Goal: Task Accomplishment & Management: Manage account settings

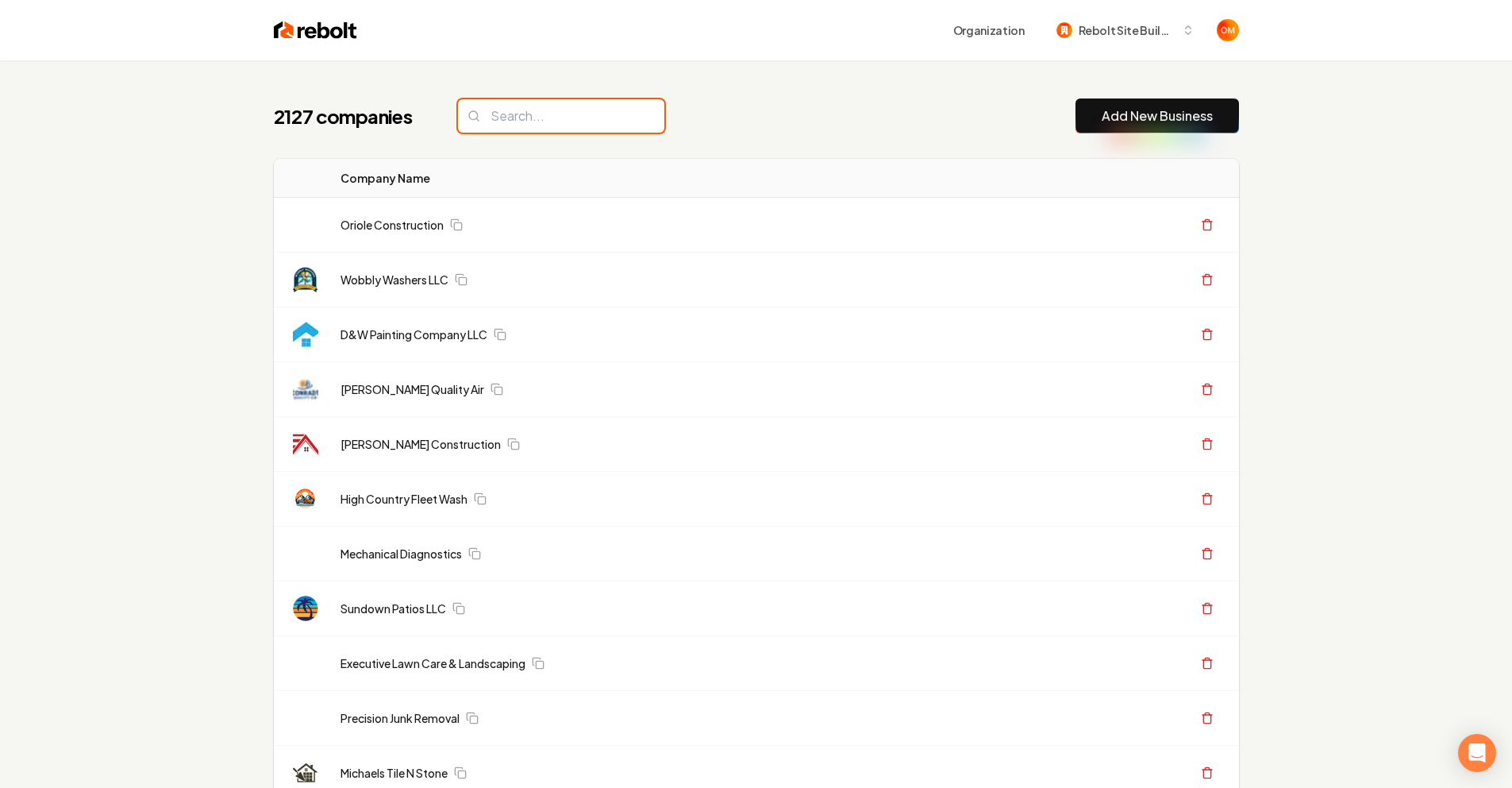
click at [495, 109] on input "search" at bounding box center [561, 115] width 206 height 33
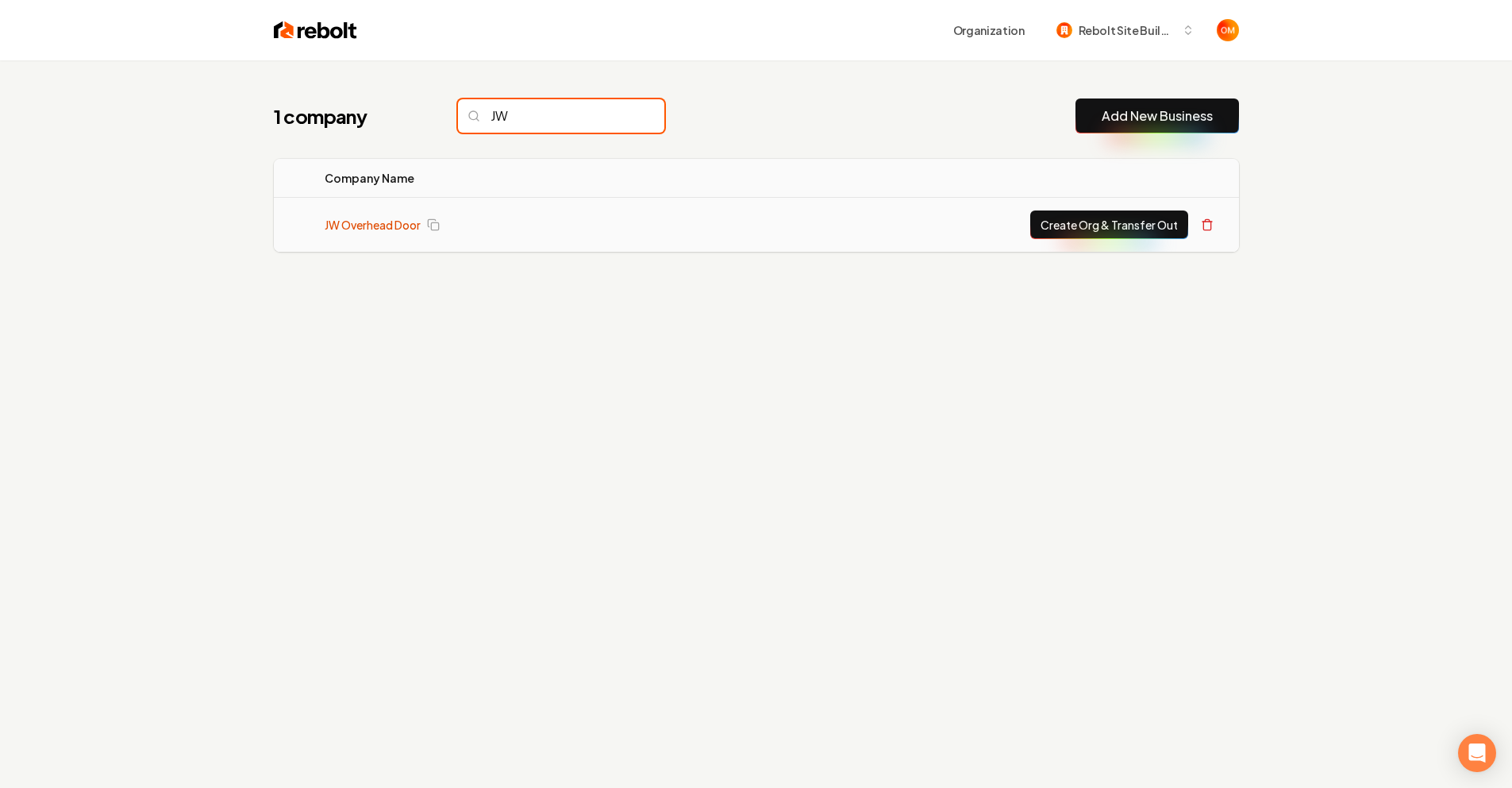
type input "JW"
click at [365, 222] on link "JW Overhead Door" at bounding box center [373, 225] width 96 height 16
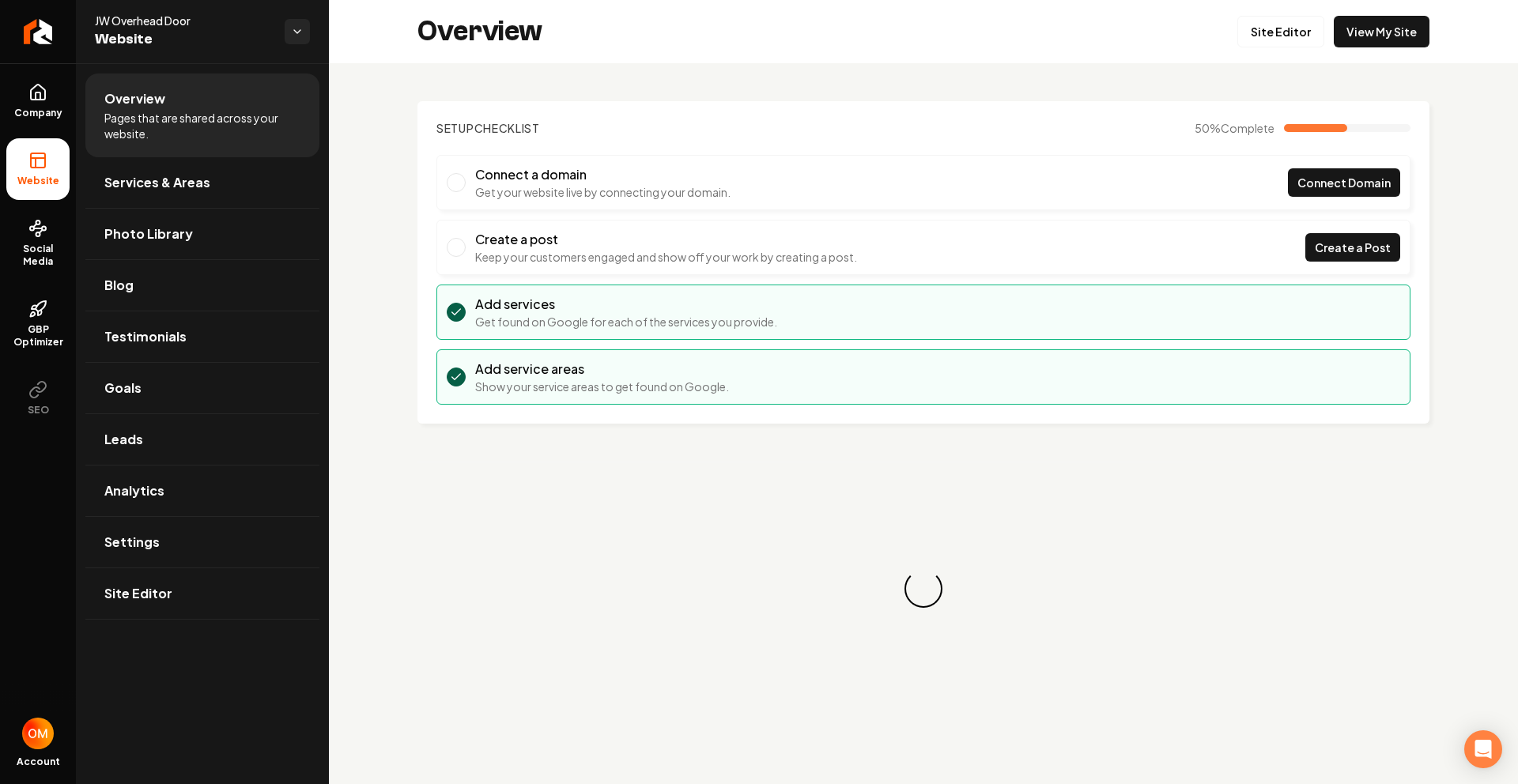
click at [1396, 13] on div "Overview Site Editor View My Site" at bounding box center [924, 32] width 1189 height 63
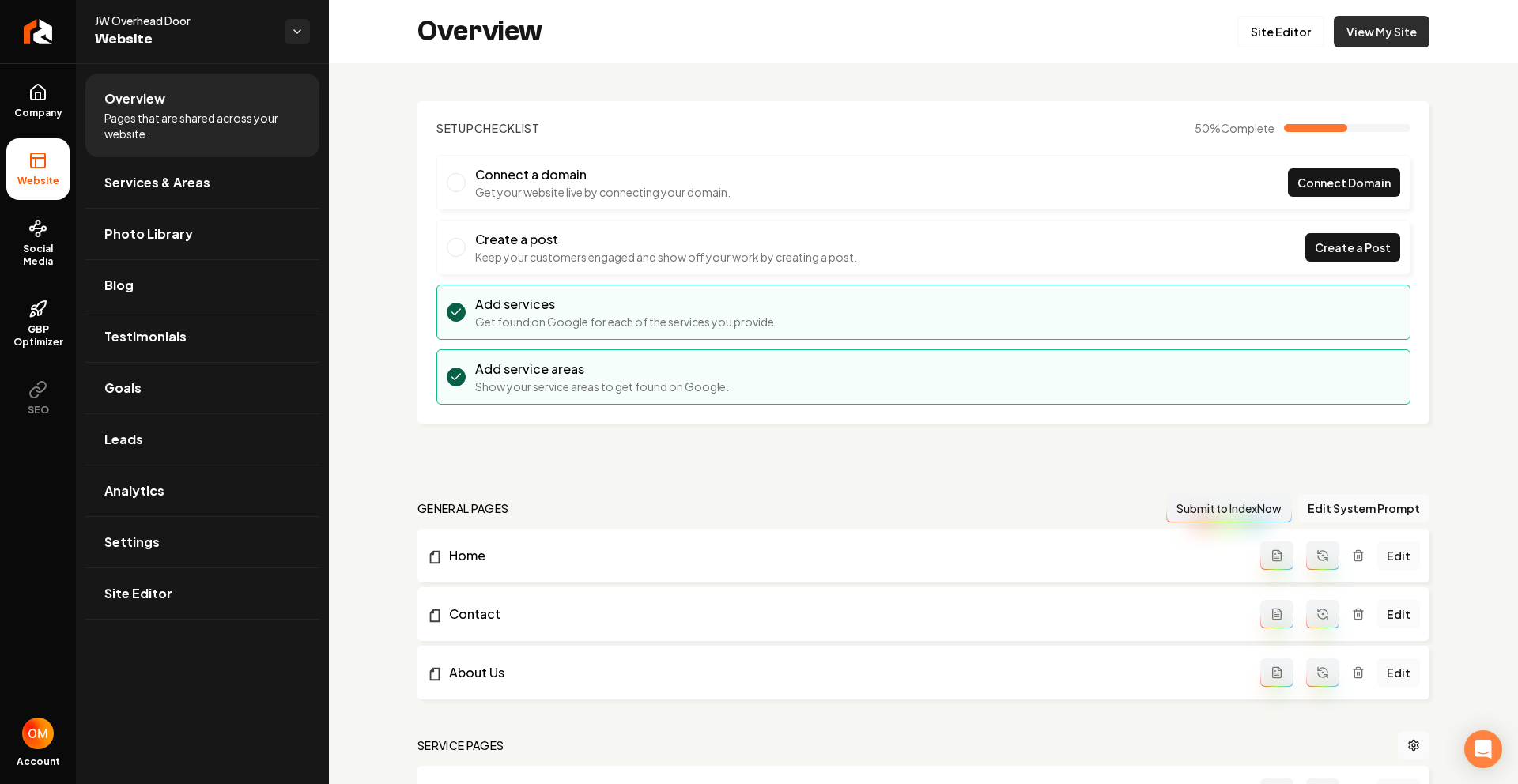
click at [1383, 27] on link "View My Site" at bounding box center [1381, 32] width 95 height 32
click at [1270, 32] on link "Site Editor" at bounding box center [1281, 32] width 87 height 32
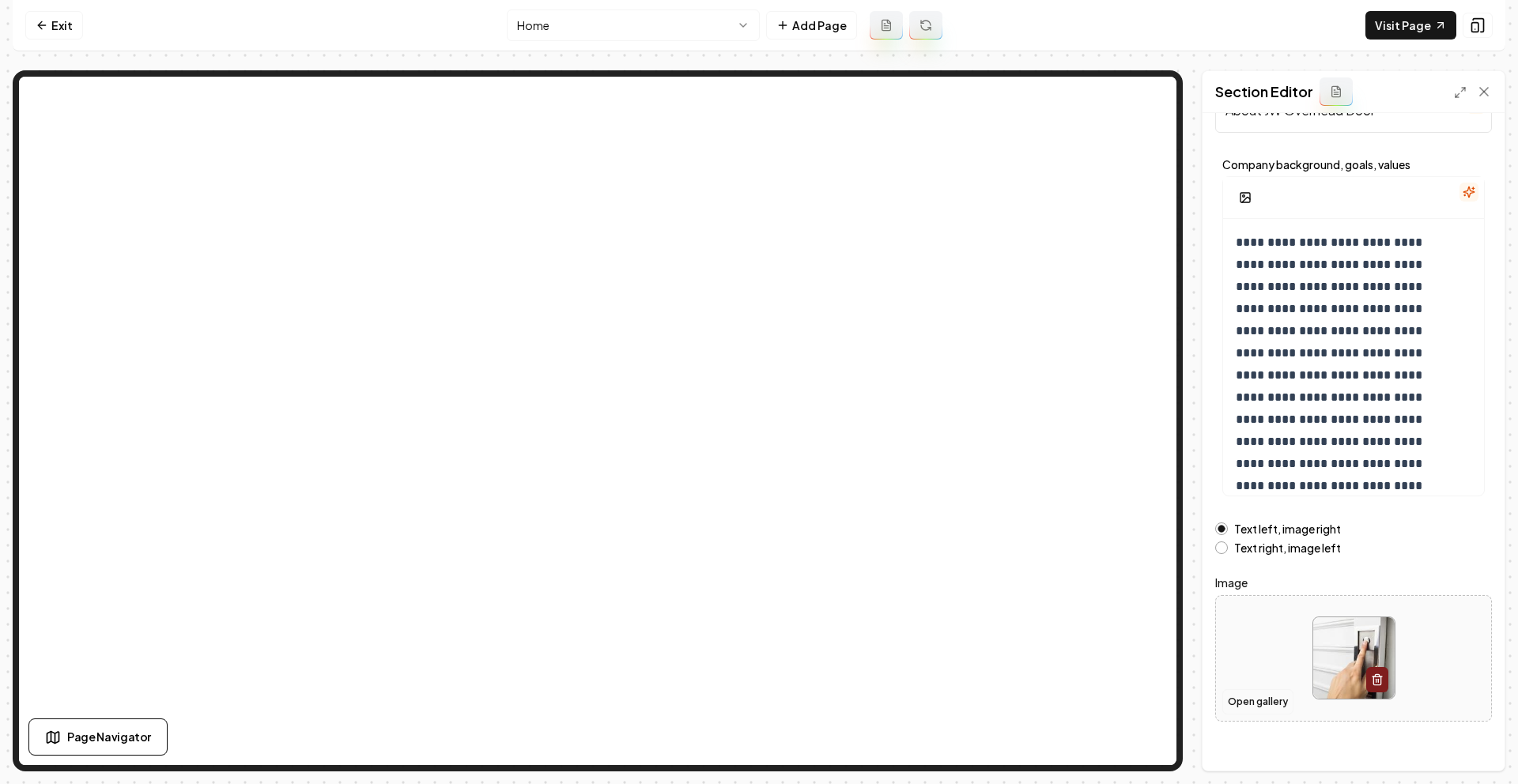
scroll to position [57, 0]
click at [1265, 694] on button "Open gallery" at bounding box center [1258, 701] width 71 height 25
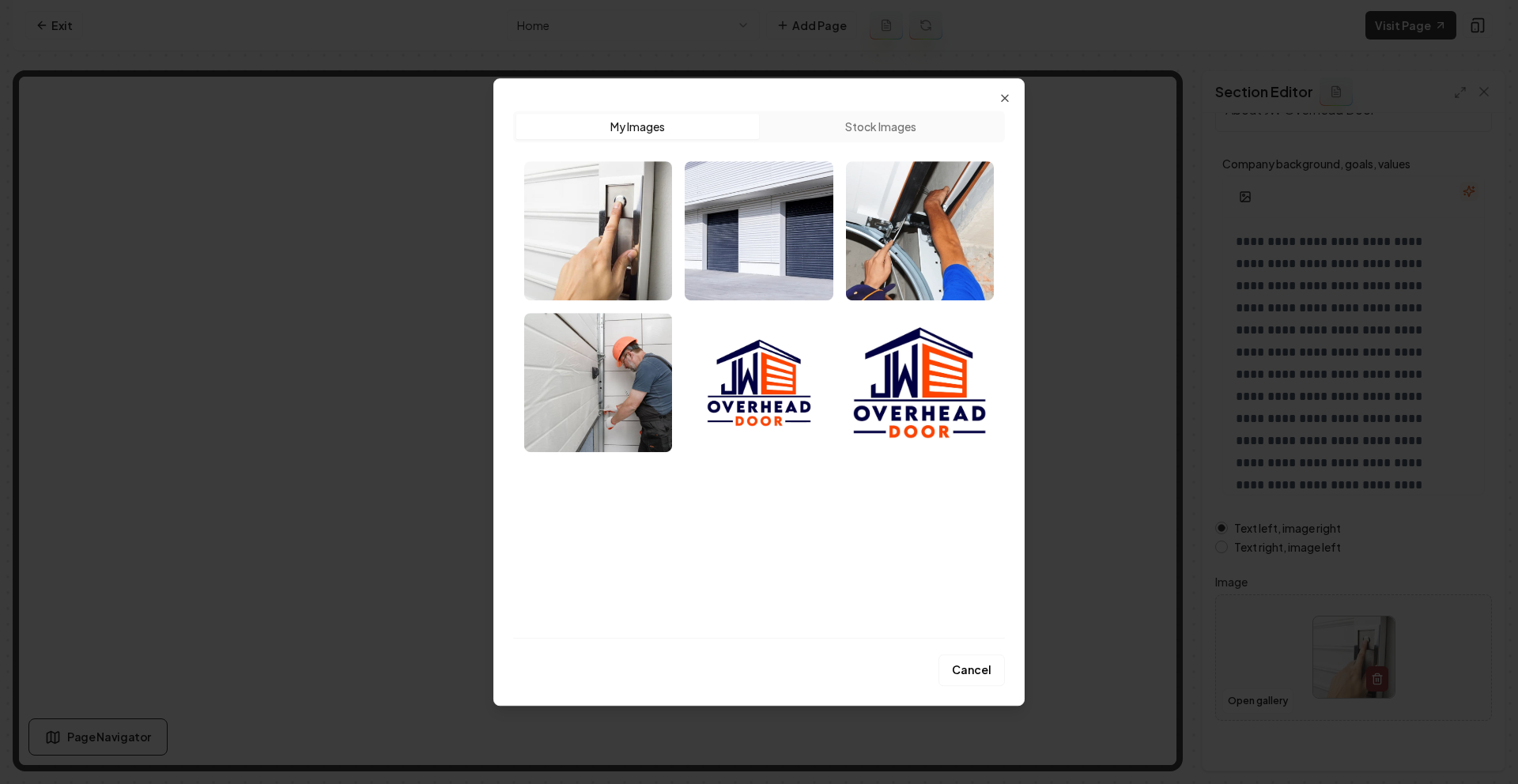
click at [775, 403] on img "Select image image_68a87e665c7cd75eb8a8c375.png" at bounding box center [759, 382] width 148 height 139
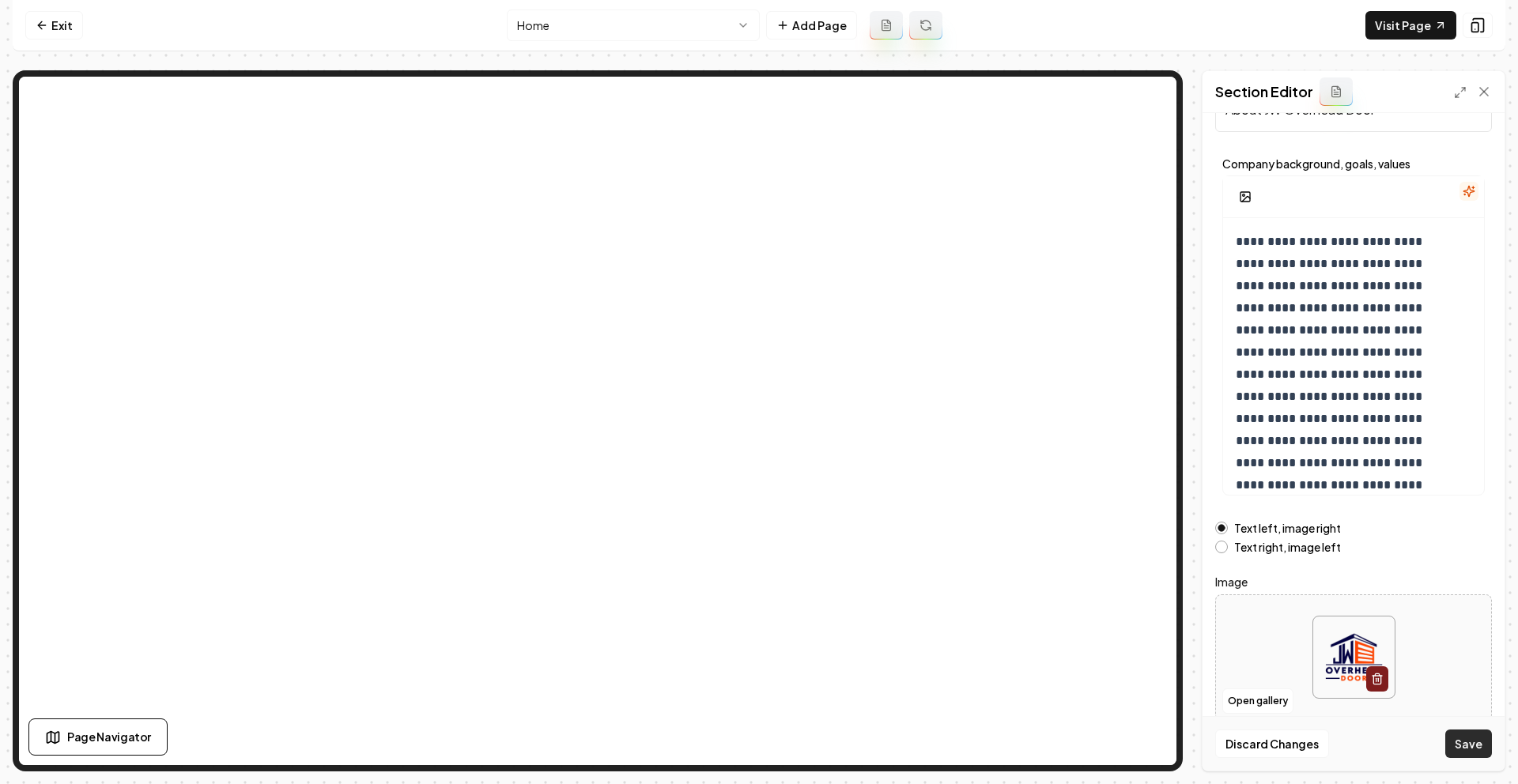
click at [1458, 741] on button "Save" at bounding box center [1469, 743] width 47 height 28
click at [56, 22] on link "Exit" at bounding box center [53, 25] width 57 height 28
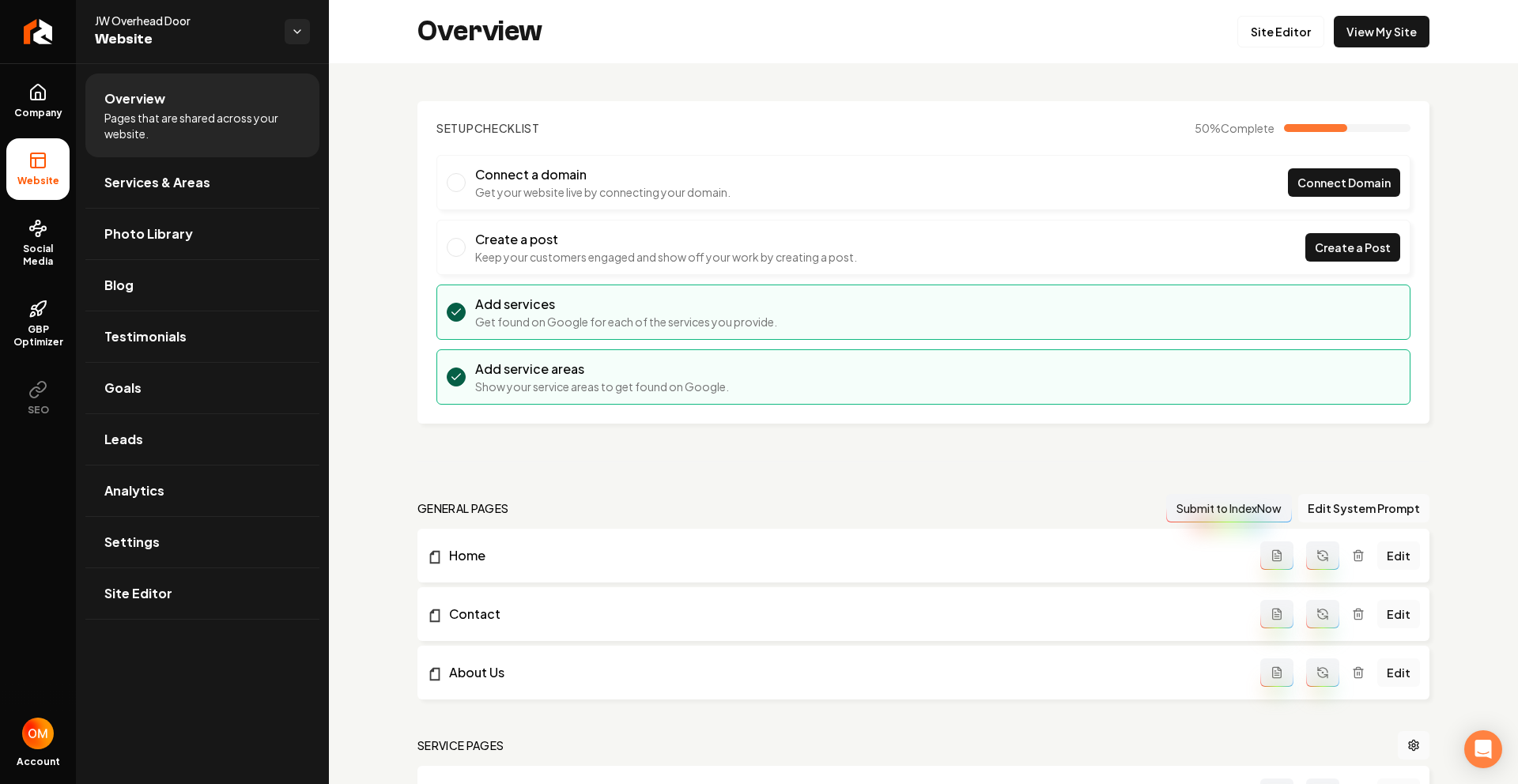
click at [1286, 7] on div "Overview Site Editor View My Site" at bounding box center [924, 32] width 1189 height 63
click at [1269, 34] on link "Site Editor" at bounding box center [1281, 32] width 87 height 32
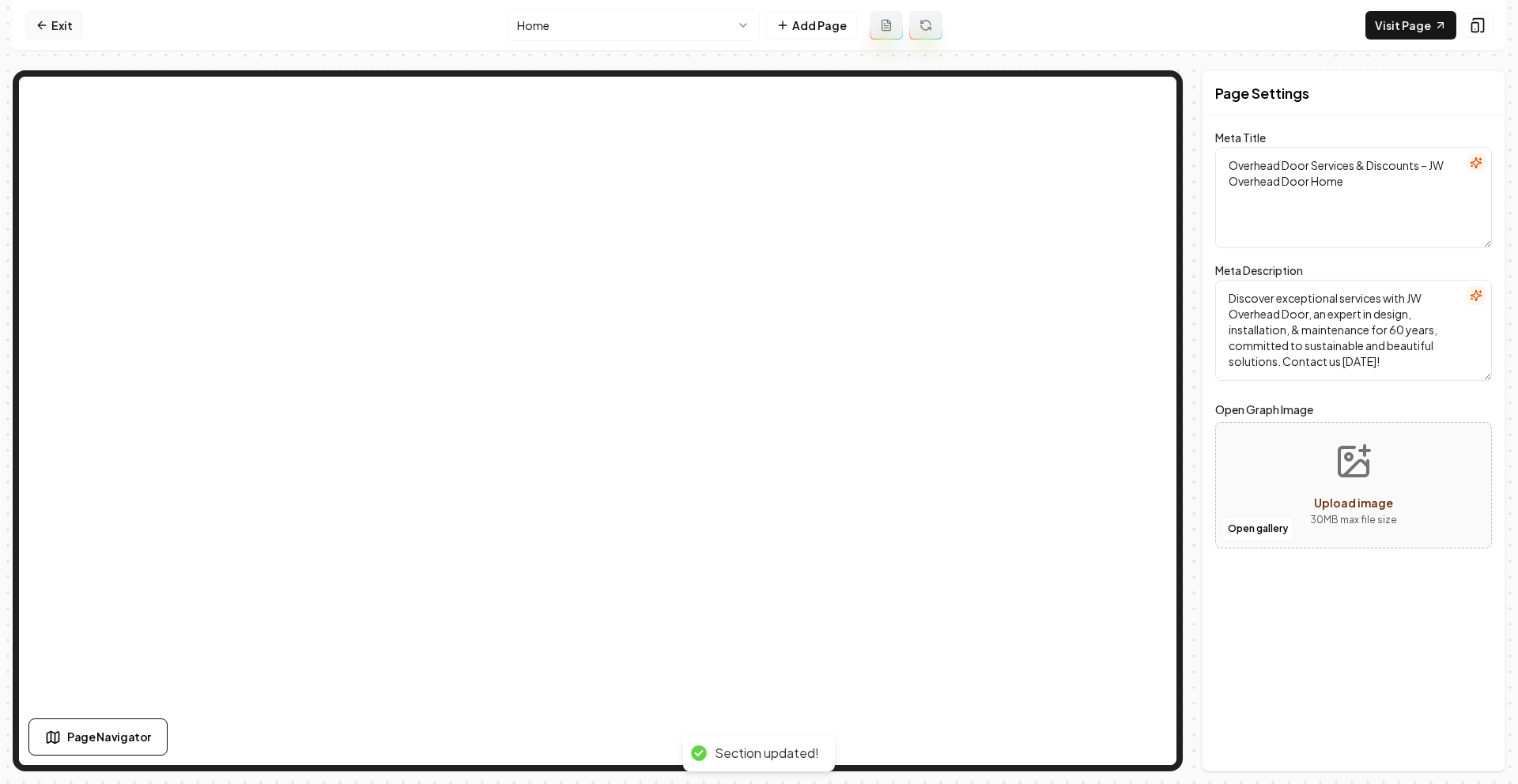
click at [48, 35] on link "Exit" at bounding box center [53, 25] width 57 height 28
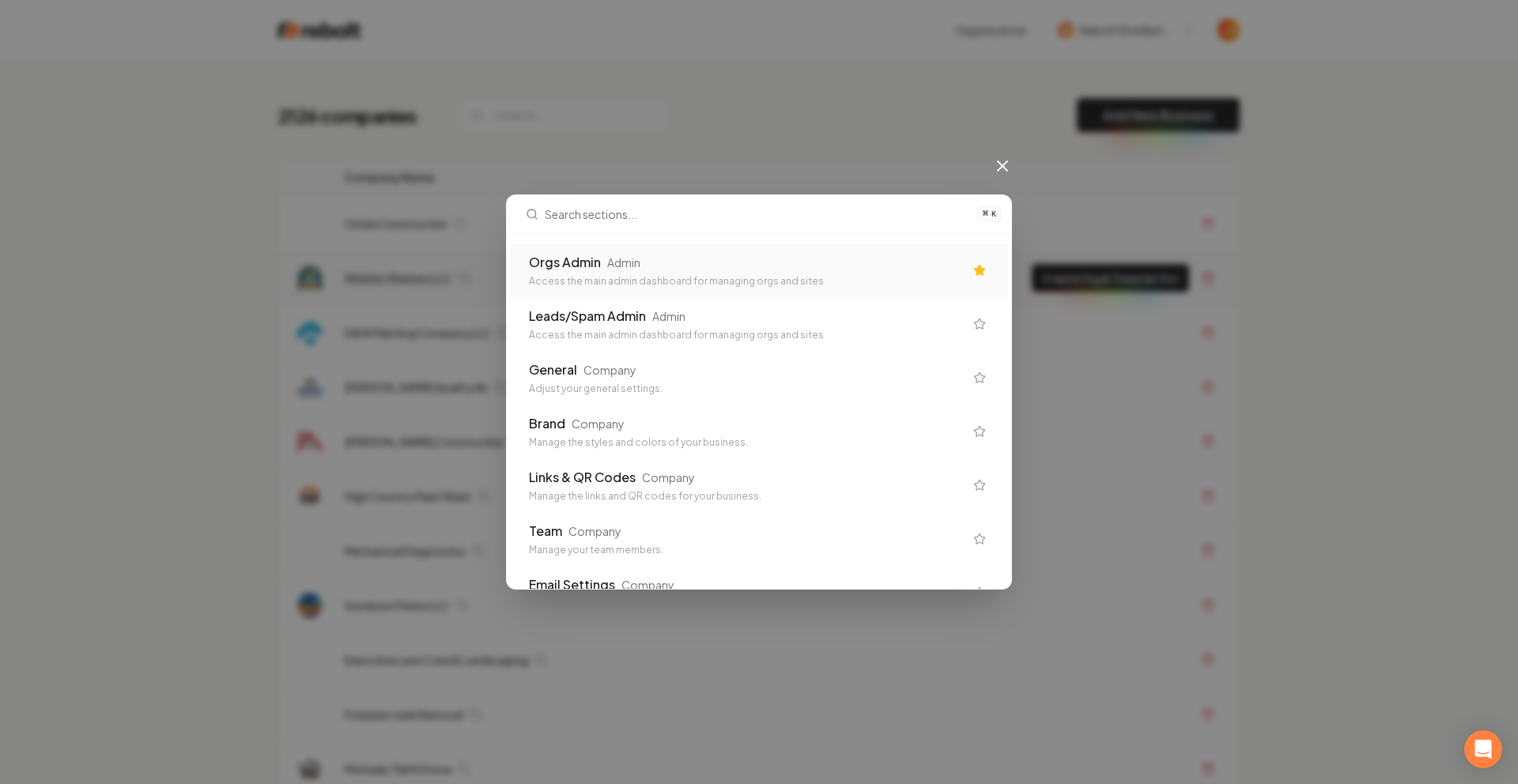
click at [688, 280] on div "Access the main admin dashboard for managing orgs and sites" at bounding box center [746, 281] width 435 height 13
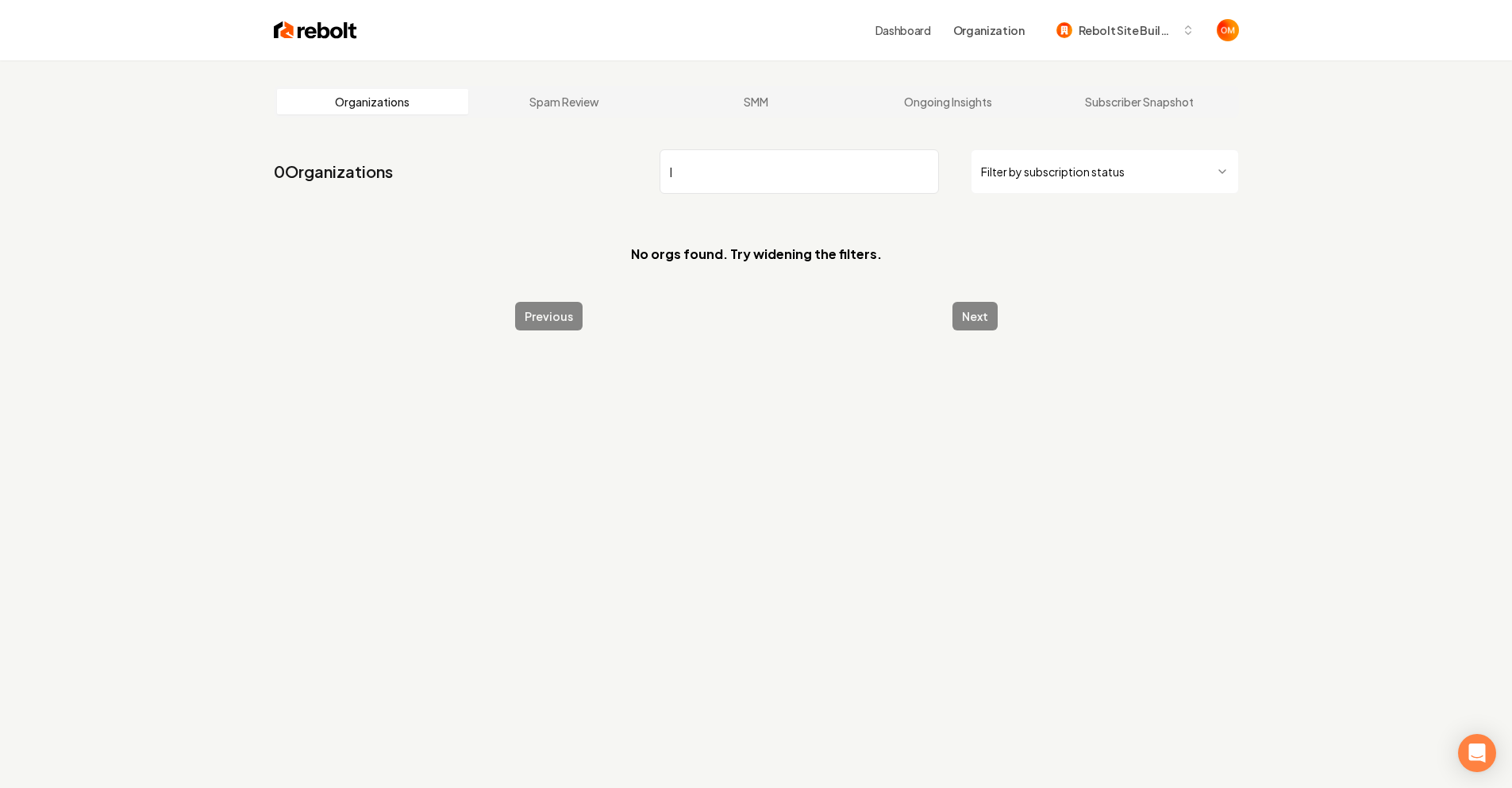
type input "l"
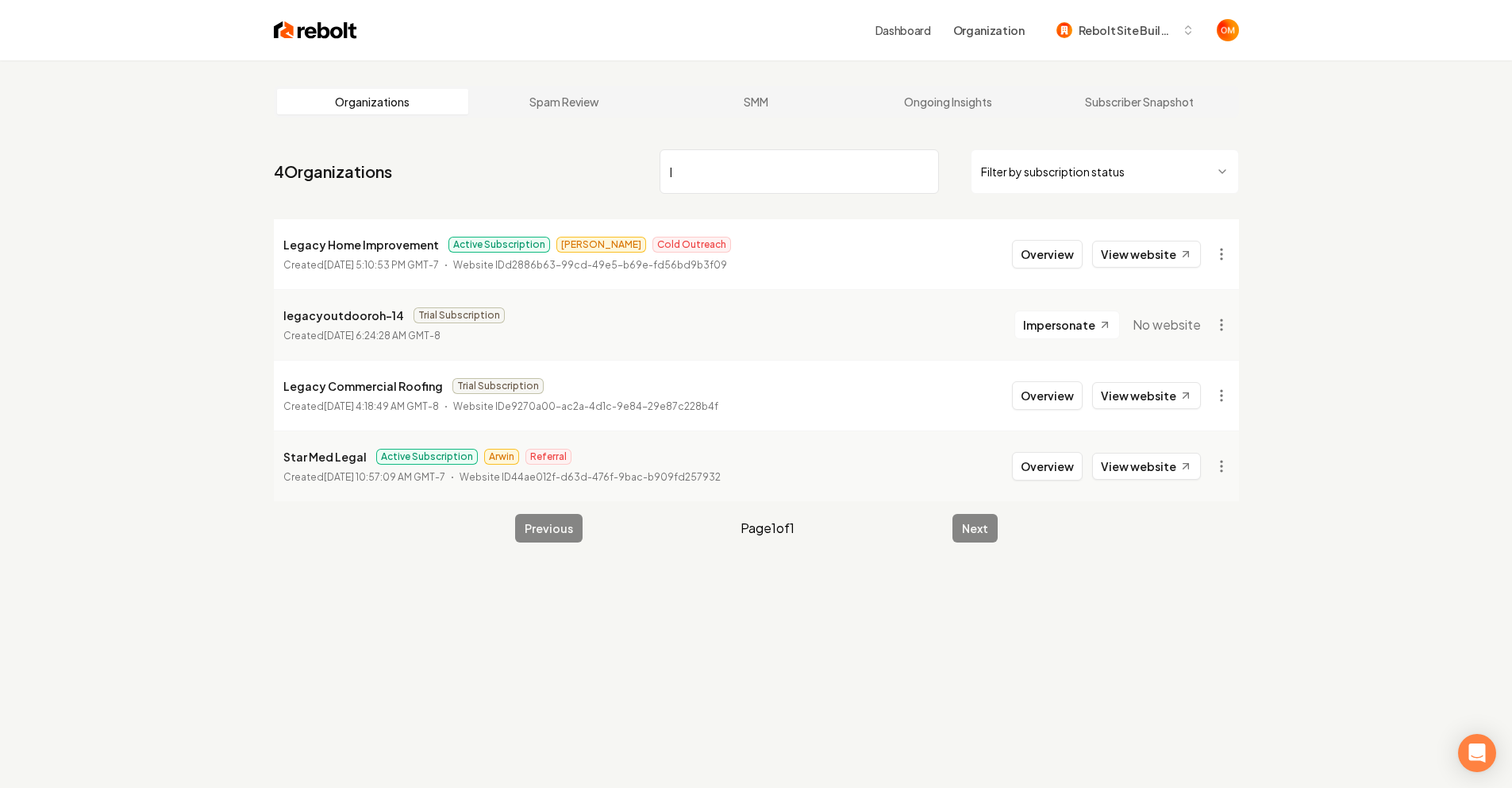
click at [335, 24] on img at bounding box center [315, 29] width 84 height 22
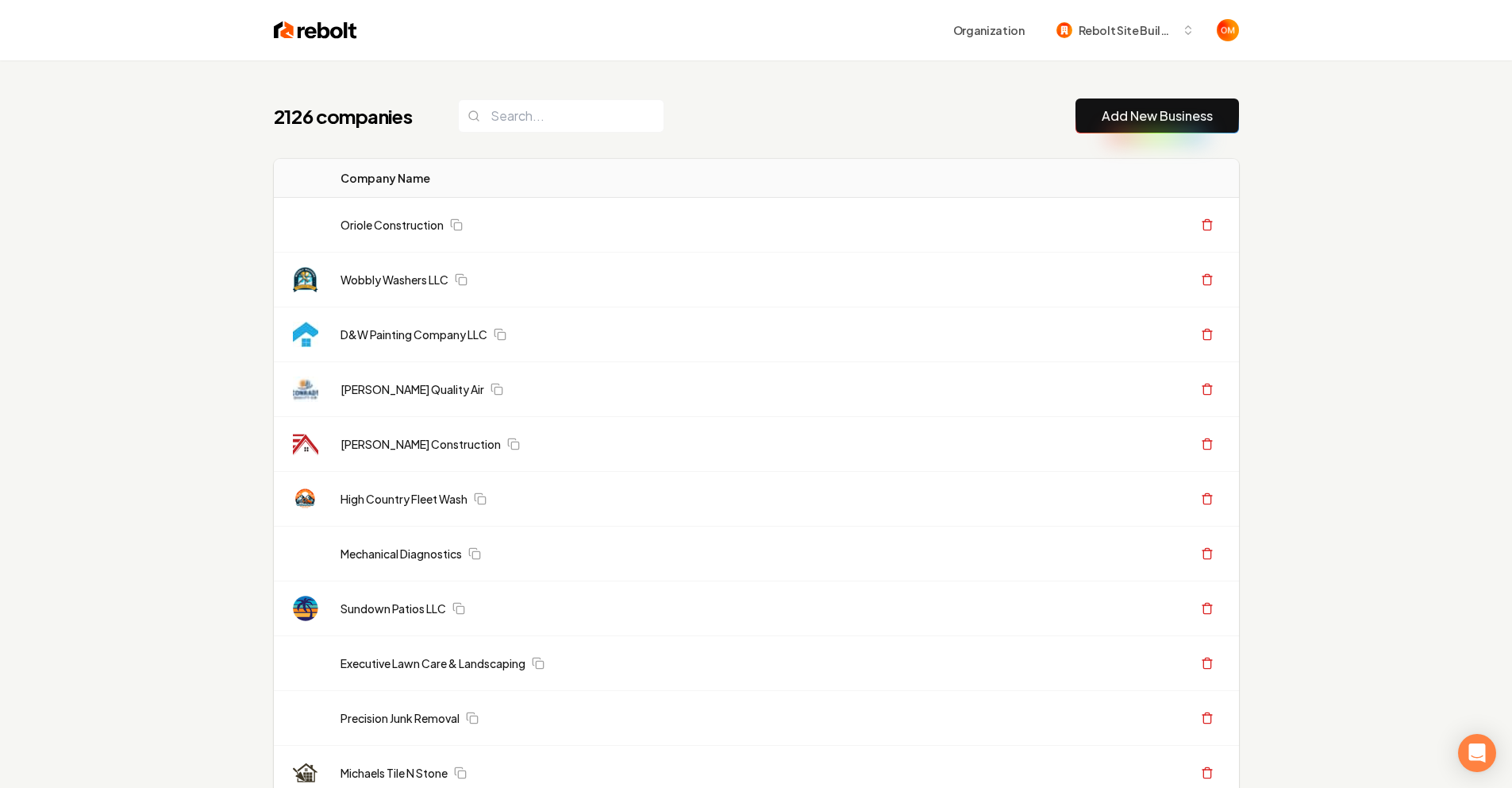
click at [551, 128] on input "search" at bounding box center [561, 115] width 206 height 33
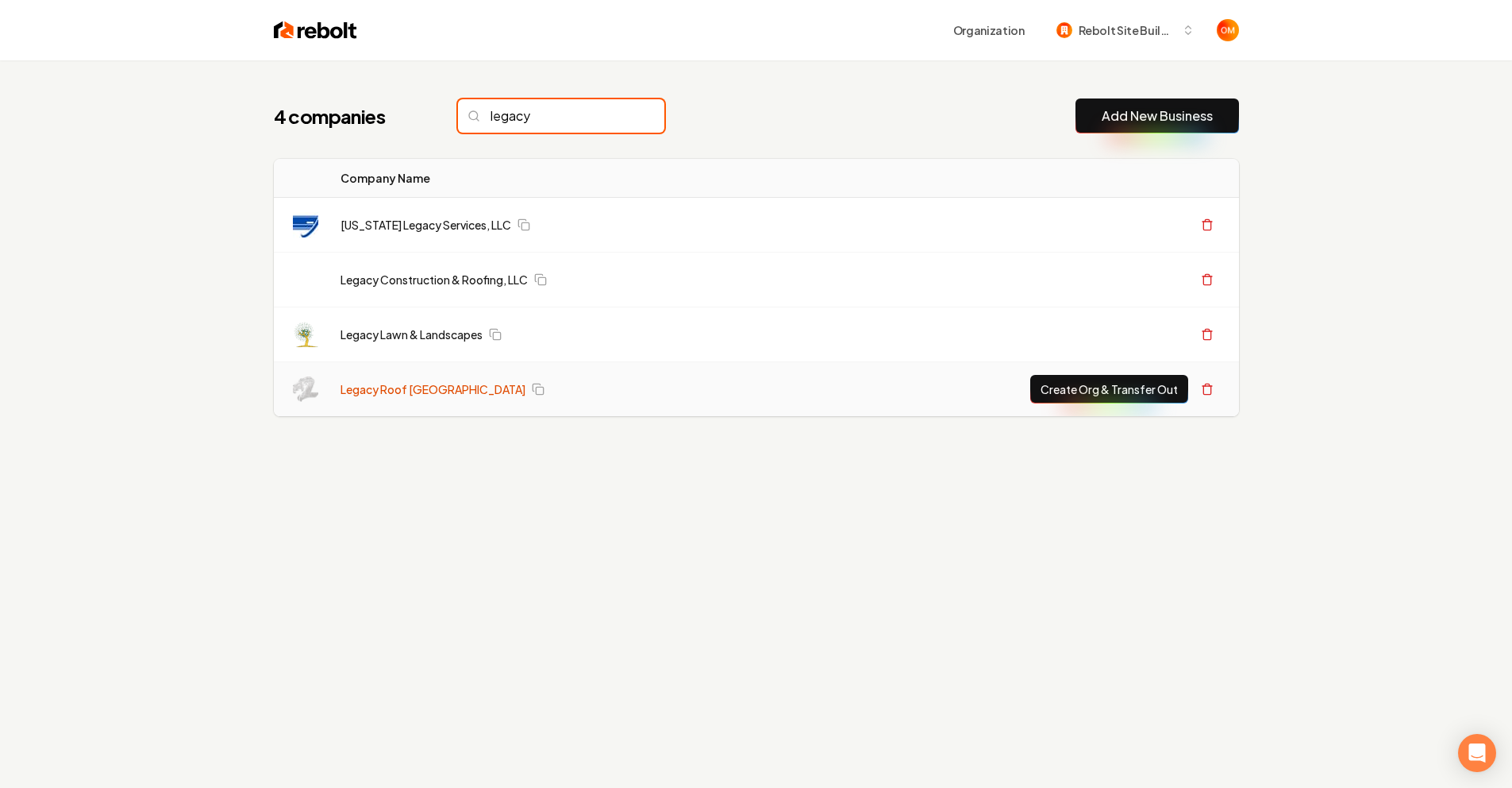
type input "legacy"
click at [395, 392] on link "Legacy Roof TX" at bounding box center [433, 389] width 185 height 16
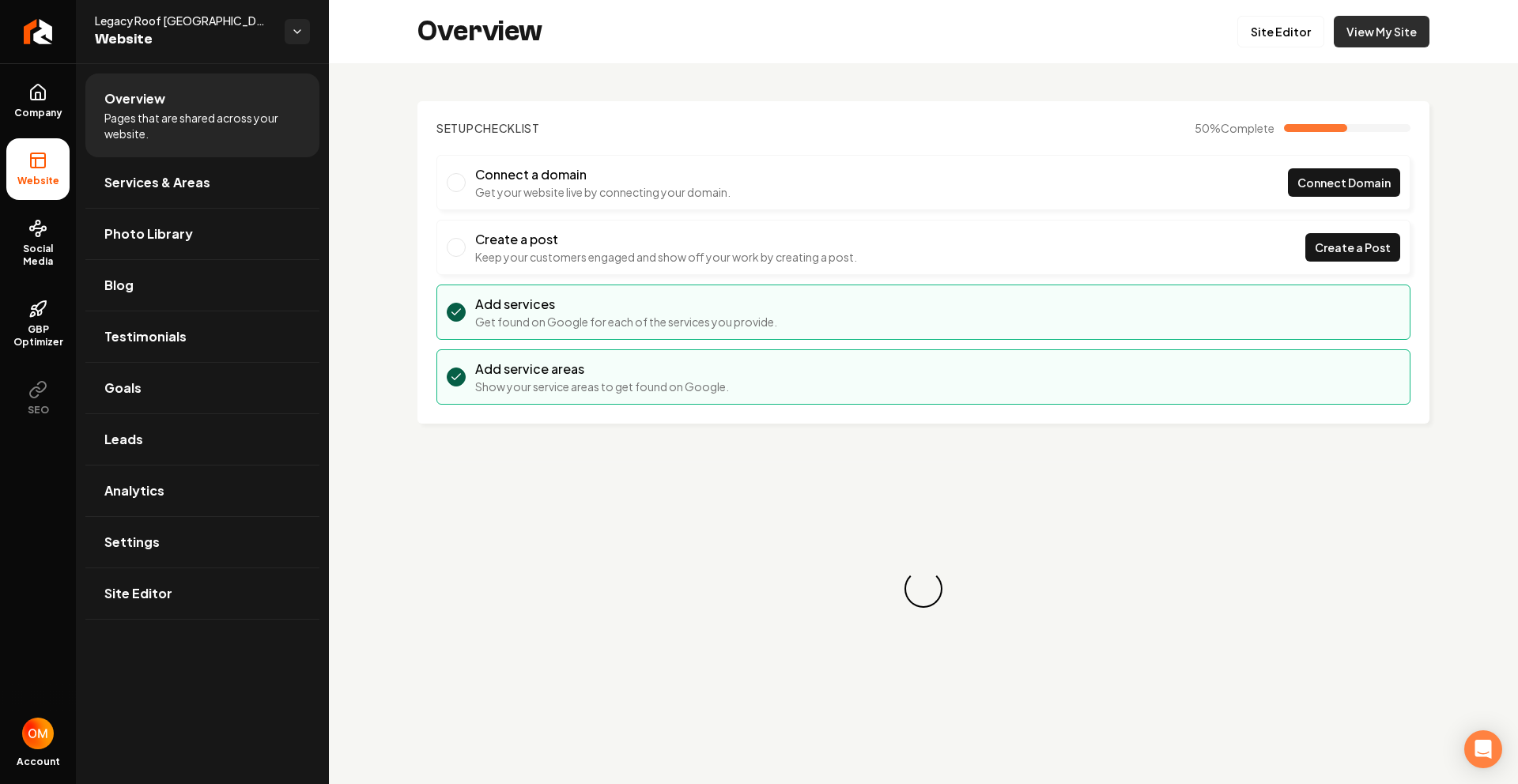
click at [1383, 20] on link "View My Site" at bounding box center [1381, 32] width 95 height 32
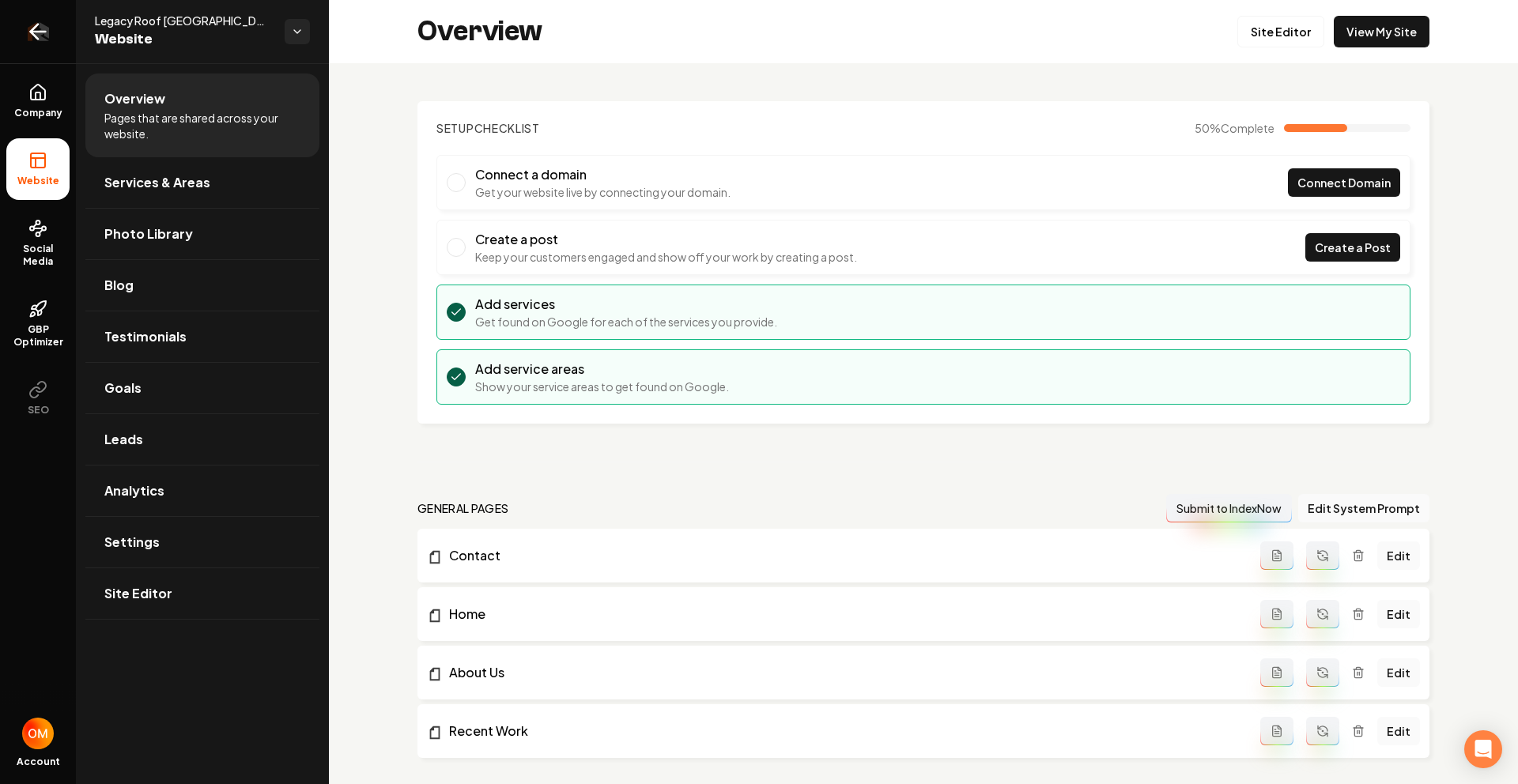
click at [19, 27] on link "Return to dashboard" at bounding box center [38, 32] width 76 height 63
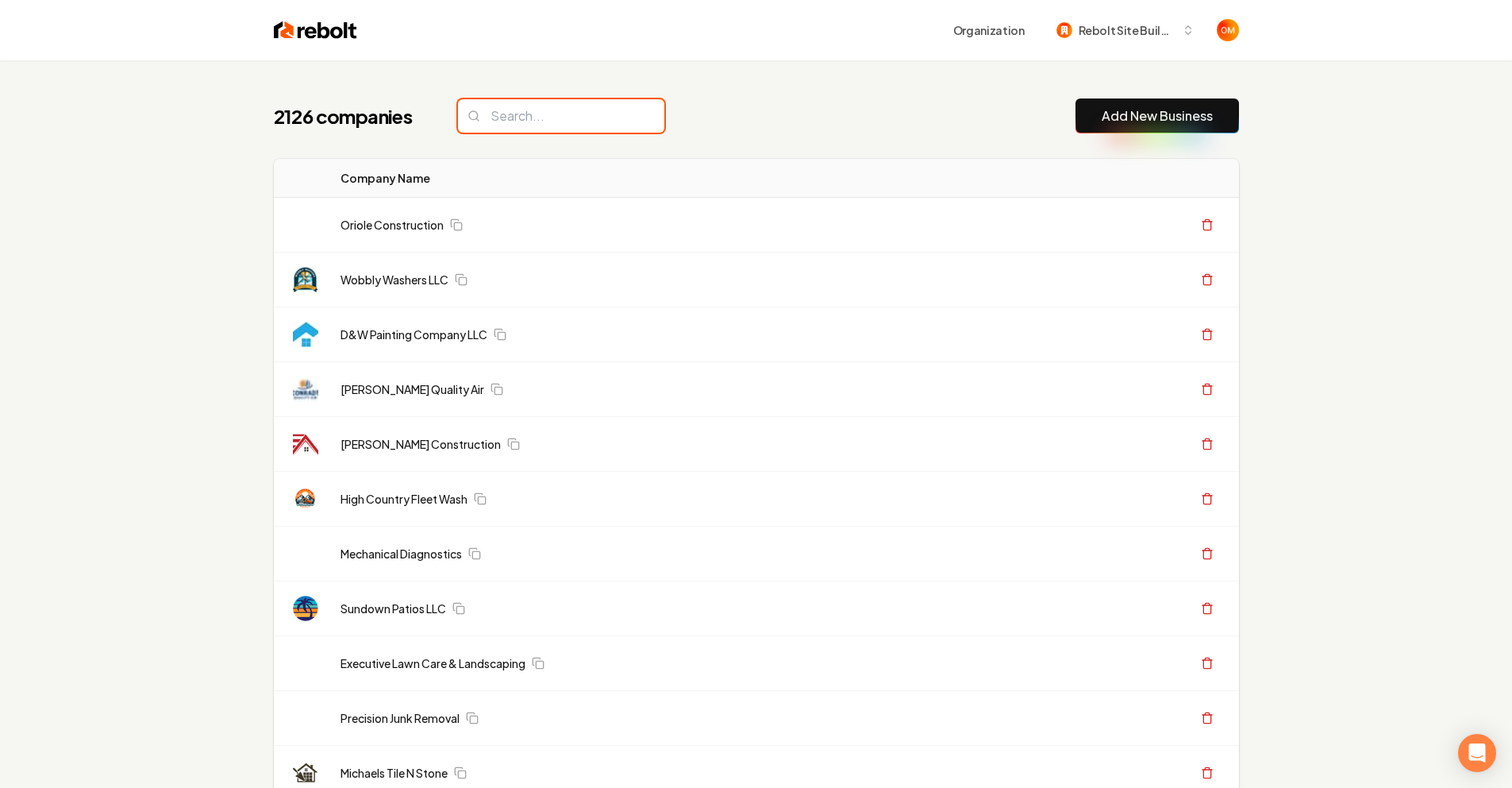
click at [580, 111] on input "search" at bounding box center [561, 115] width 206 height 33
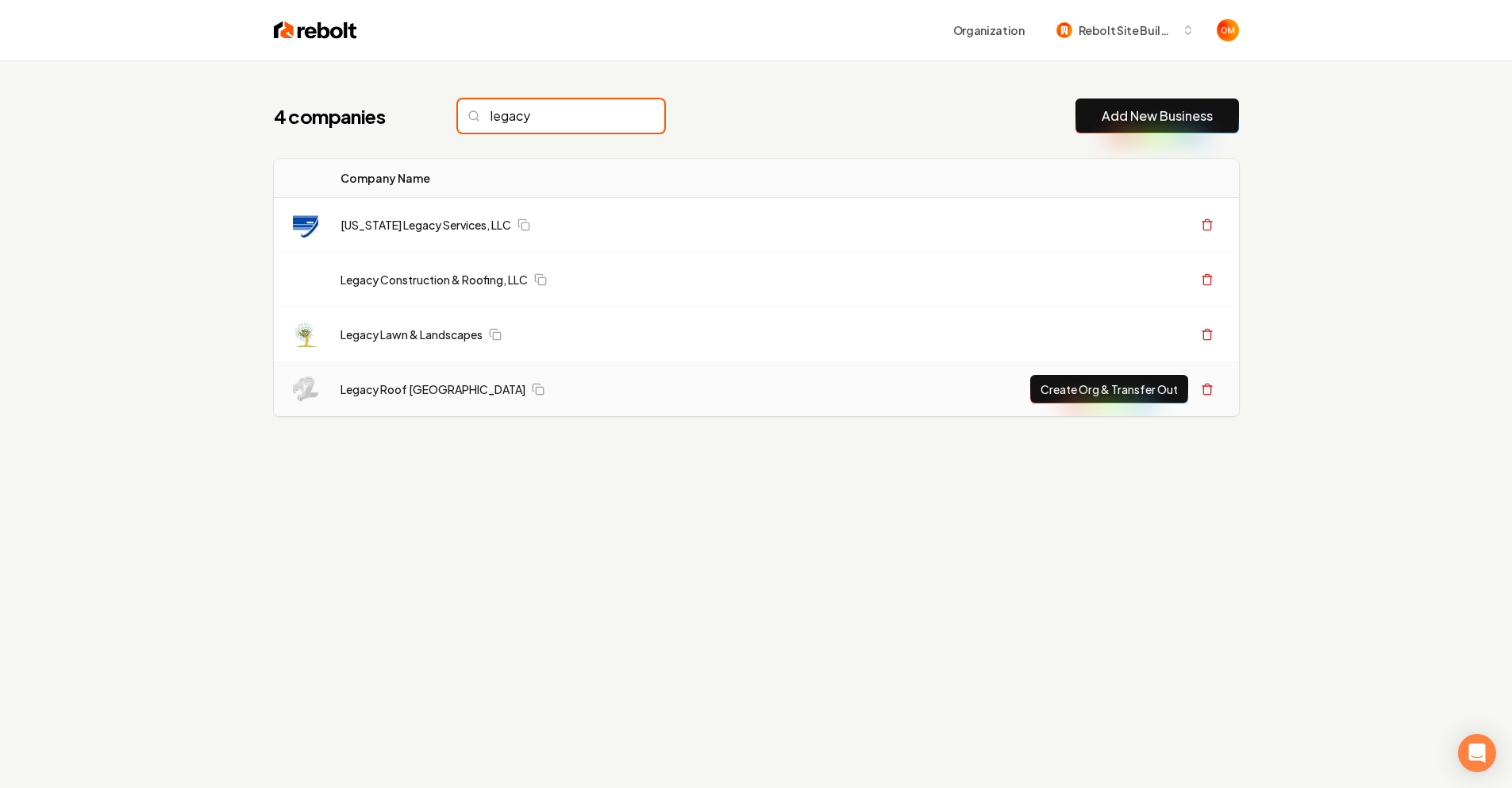
type input "legacy"
click at [1085, 396] on button "Create Org & Transfer Out" at bounding box center [1109, 388] width 158 height 28
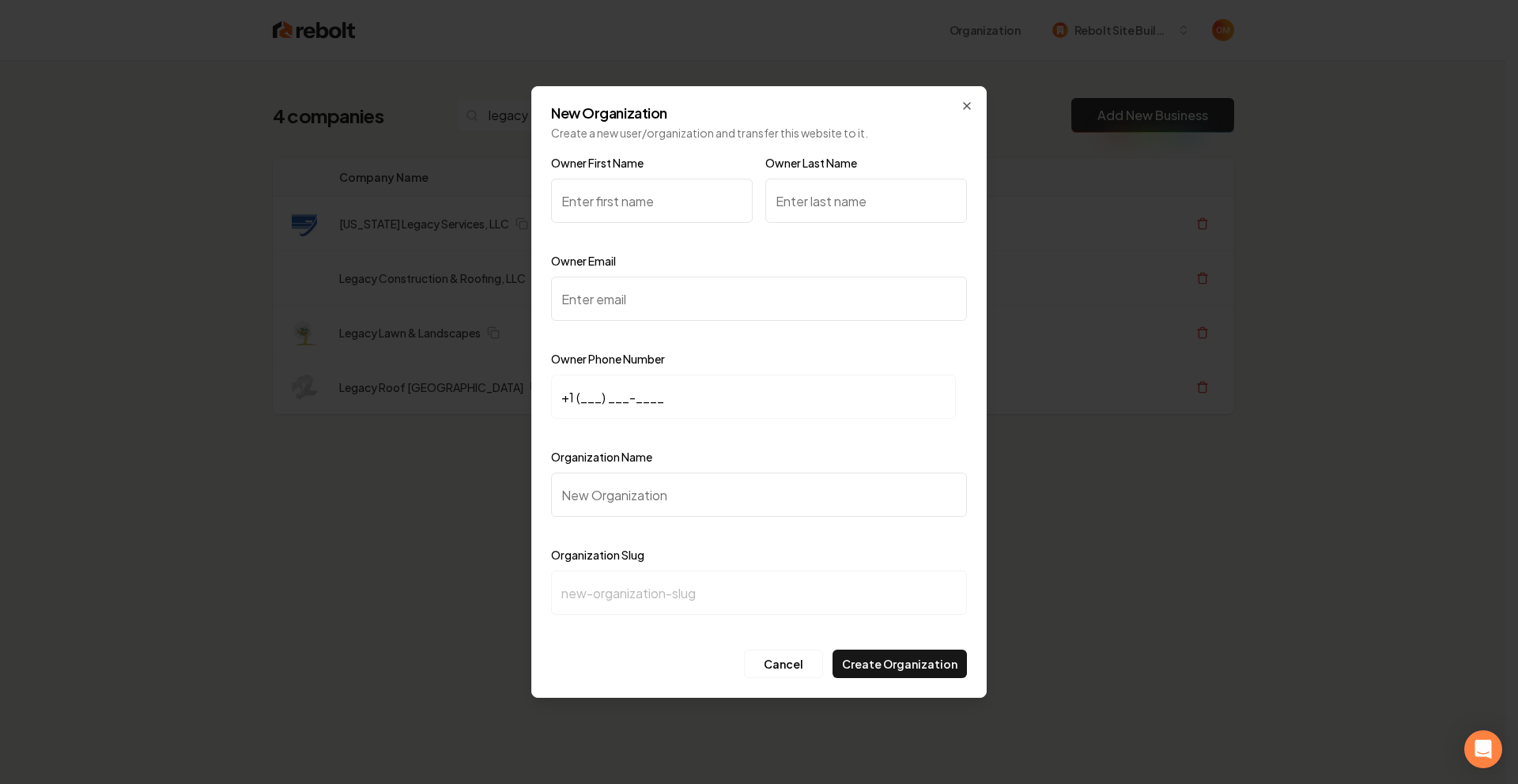
type input "a"
type input "Zane"
click at [654, 314] on input "Owner Email" at bounding box center [759, 298] width 416 height 44
paste input "yourrooferzane@gmail.com"
type input "yourrooferzane@gmail.com"
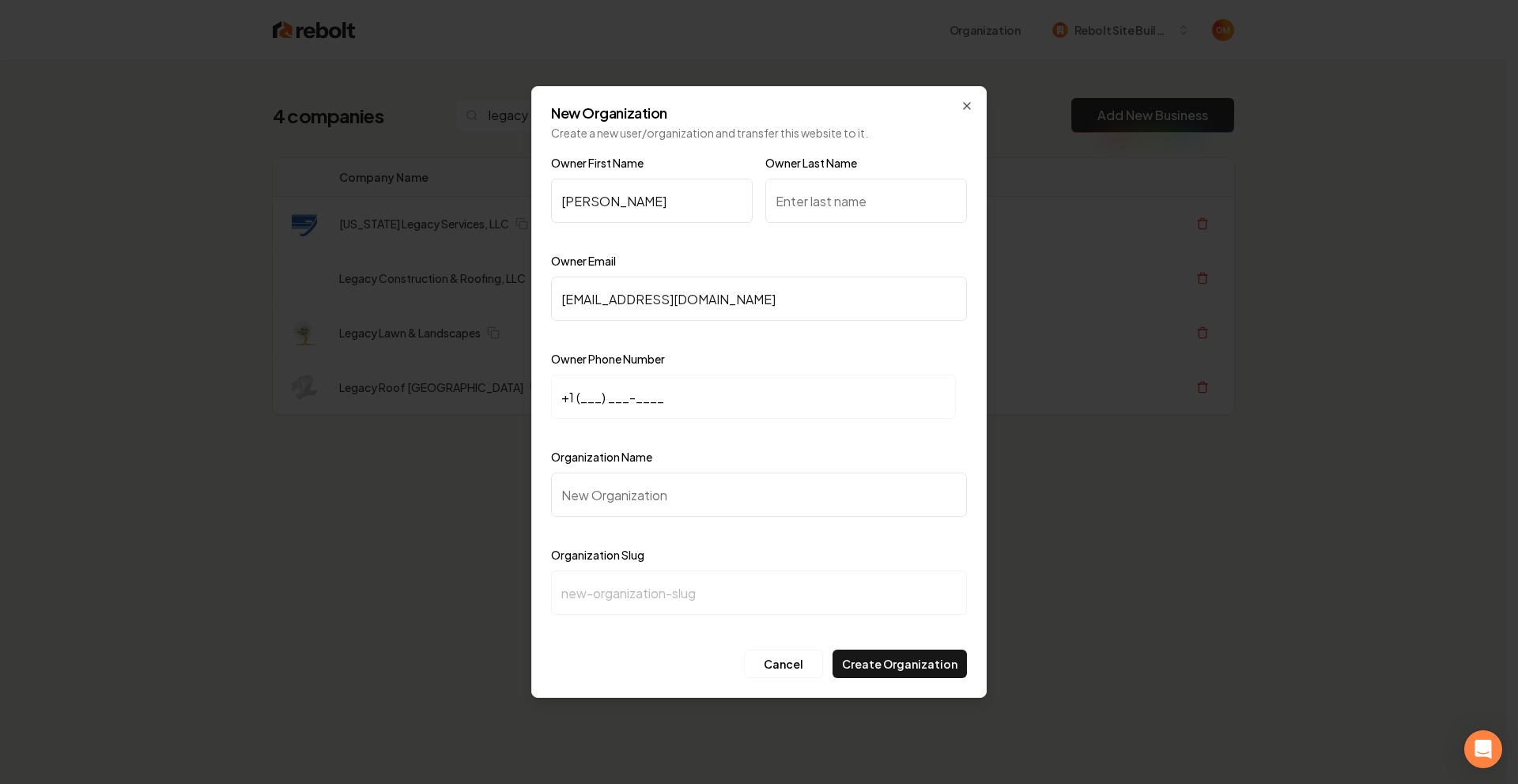
click at [590, 395] on input "+1 (___) ___-____" at bounding box center [753, 396] width 405 height 44
paste input "737) 444-7818"
type input "+1 (737) 444-7818"
drag, startPoint x: 630, startPoint y: 496, endPoint x: 627, endPoint y: 488, distance: 8.5
click at [630, 495] on input "Organization Name" at bounding box center [759, 495] width 416 height 44
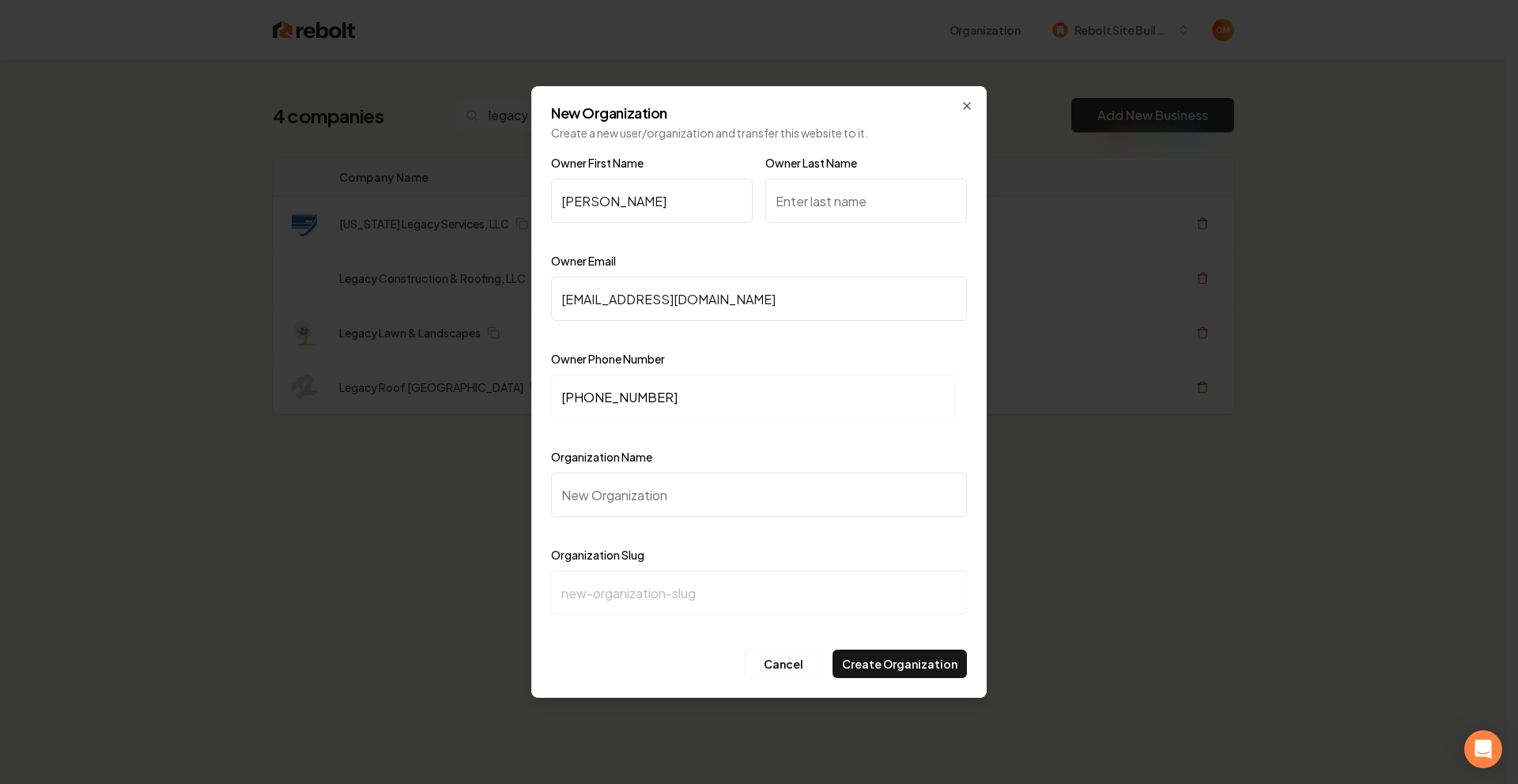
type input "L"
type input "l"
type input "Le"
type input "le"
type input "Leg"
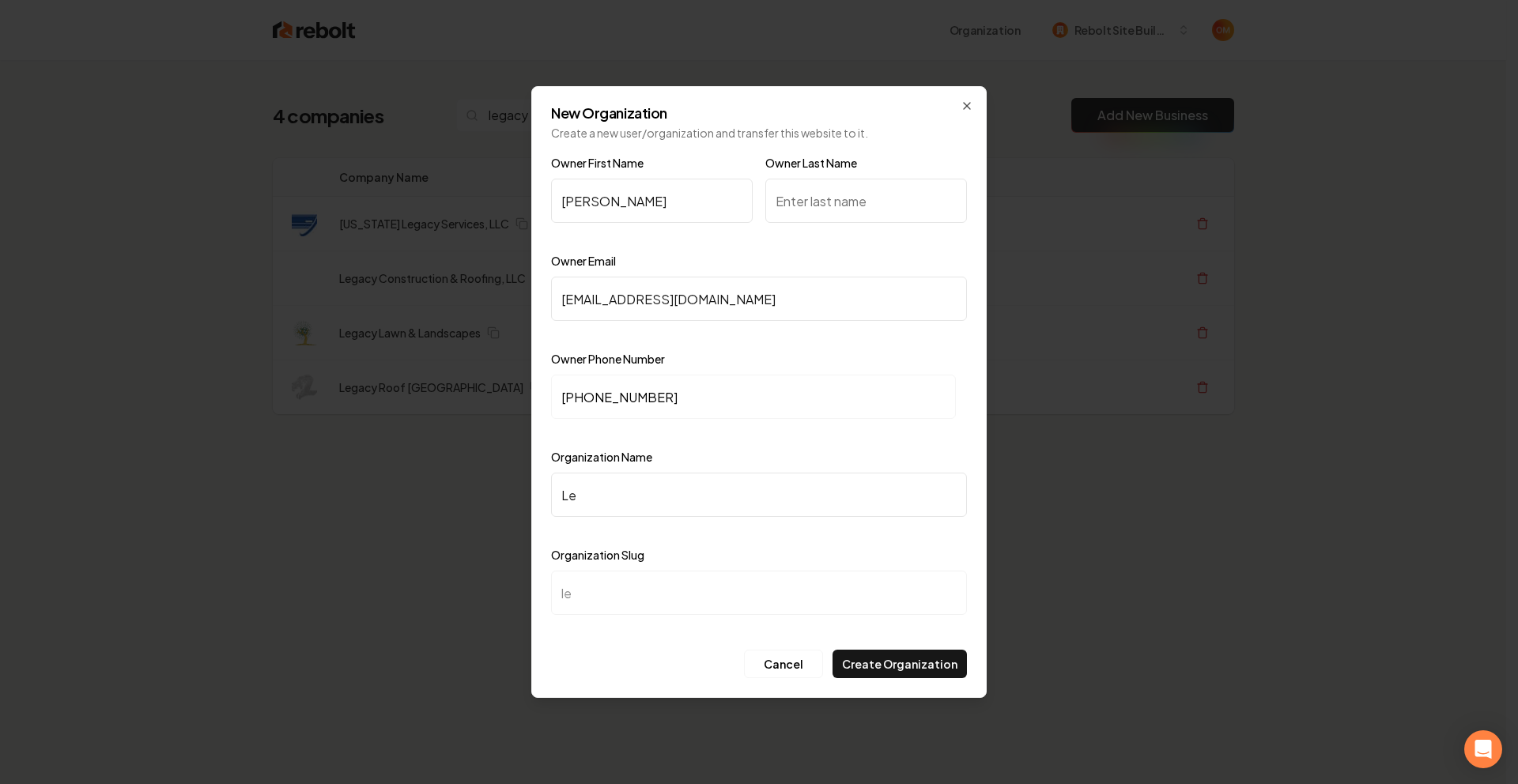
type input "leg"
type input "Lega"
type input "lega"
type input "Legay"
type input "legay"
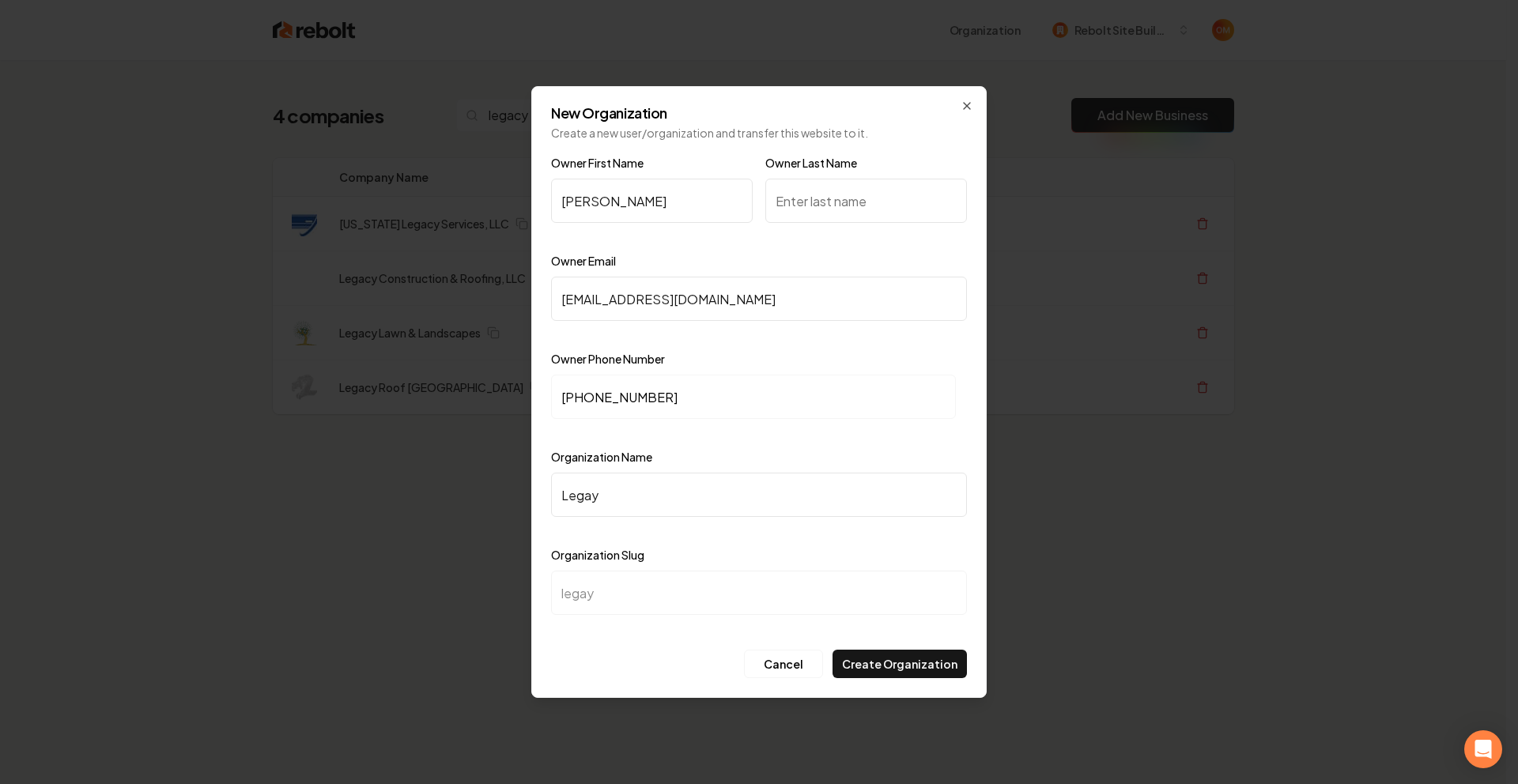
type input "Lega"
type input "lega"
type input "Legax"
type input "legax"
type input "Legaxy"
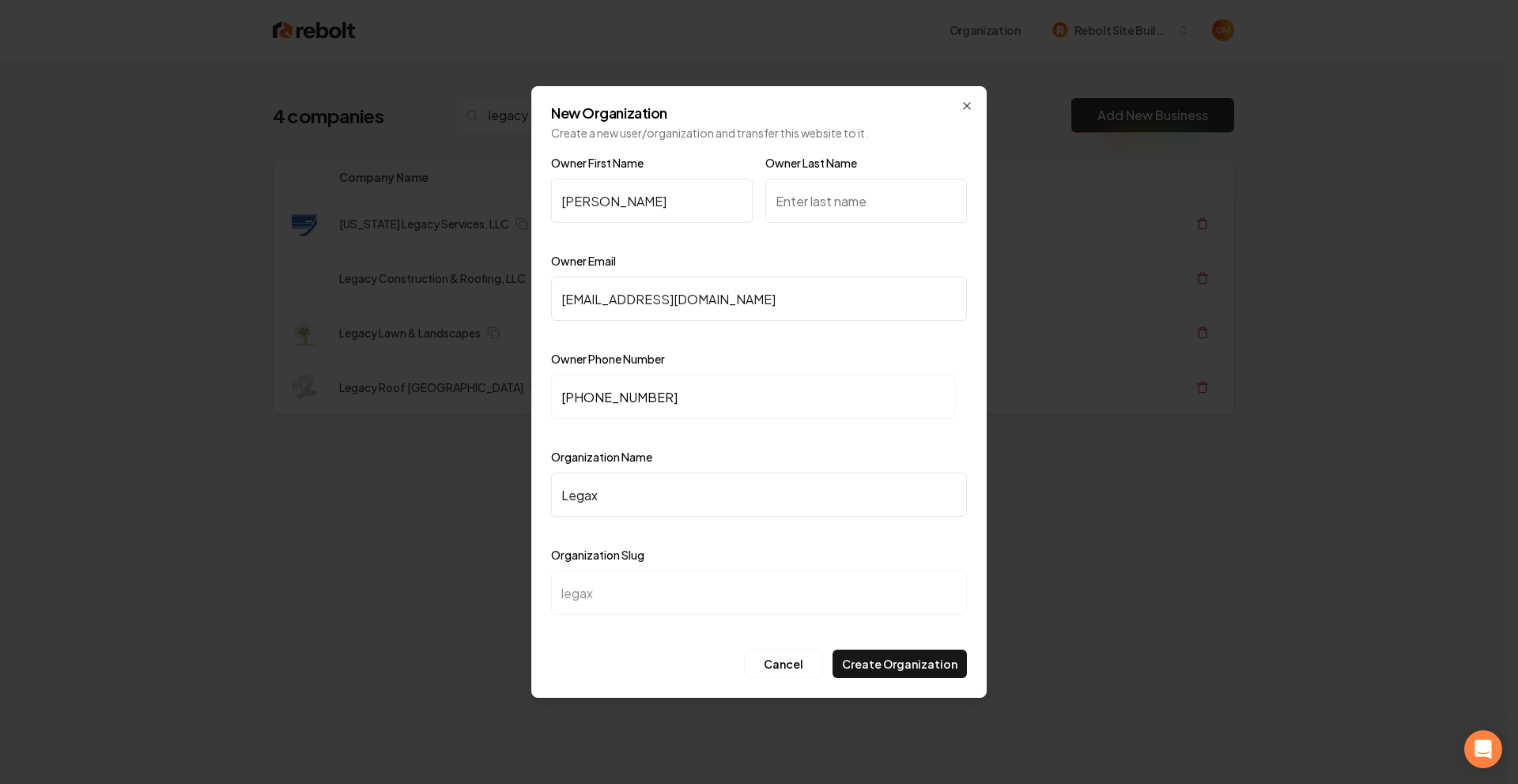
type input "legaxy"
type input "Legax"
type input "legax"
type input "Lega"
type input "lega"
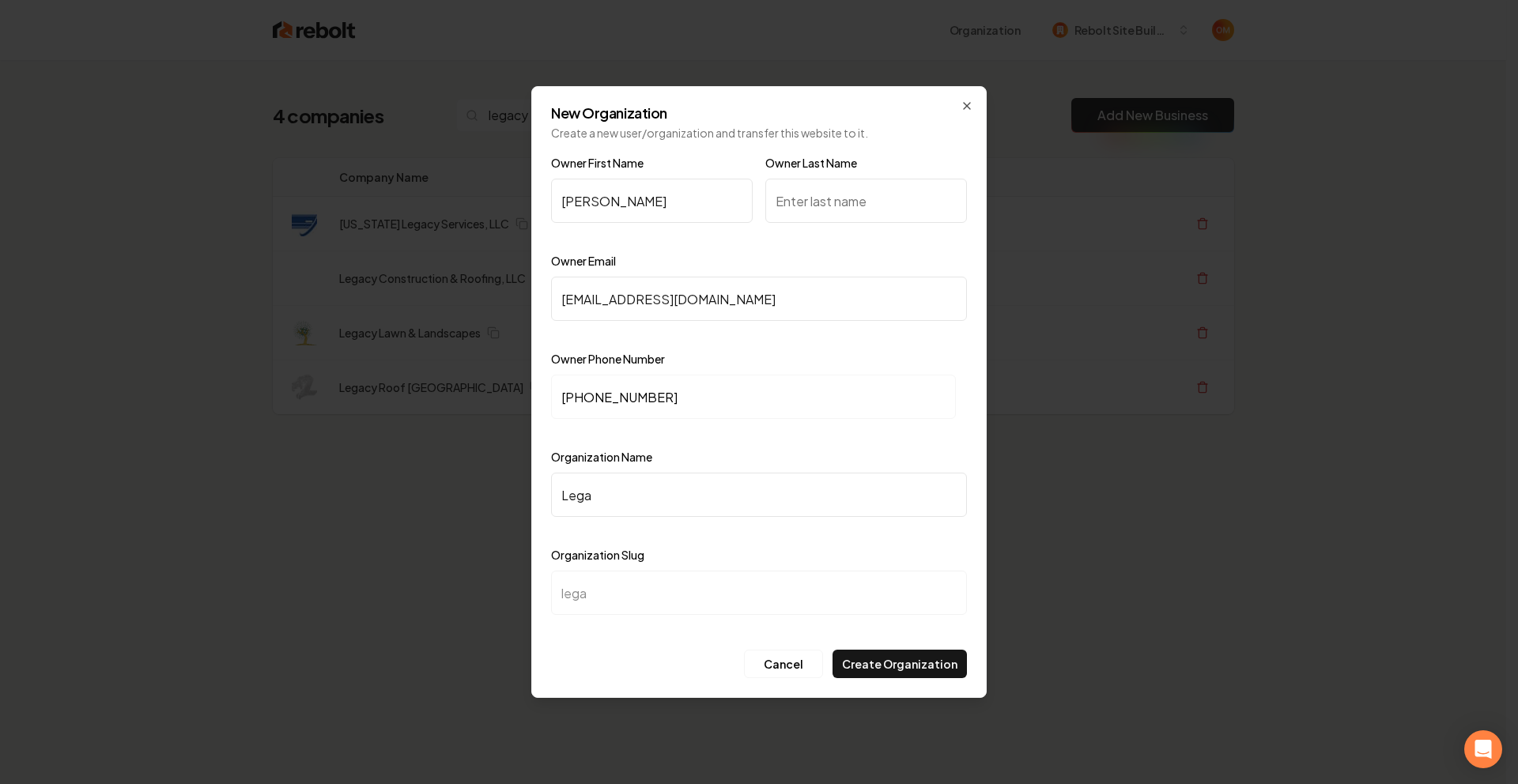
type input "Legac"
type input "legac"
type input "Legacy"
type input "legacy"
type input "Legacy R"
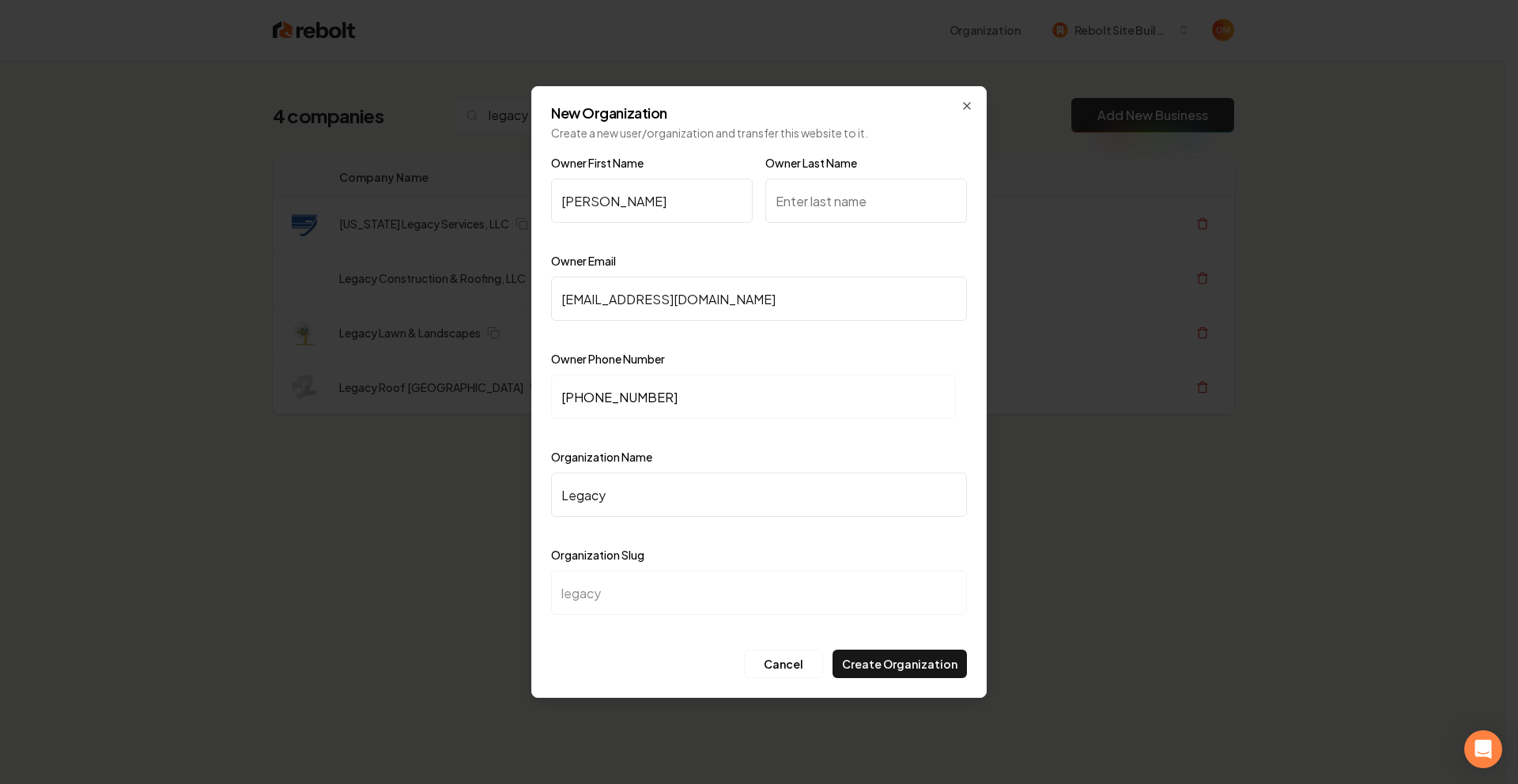
type input "legacy-r"
type input "Legacy Ro"
type input "legacy-ro"
type input "Legacy Roo"
type input "legacy-roo"
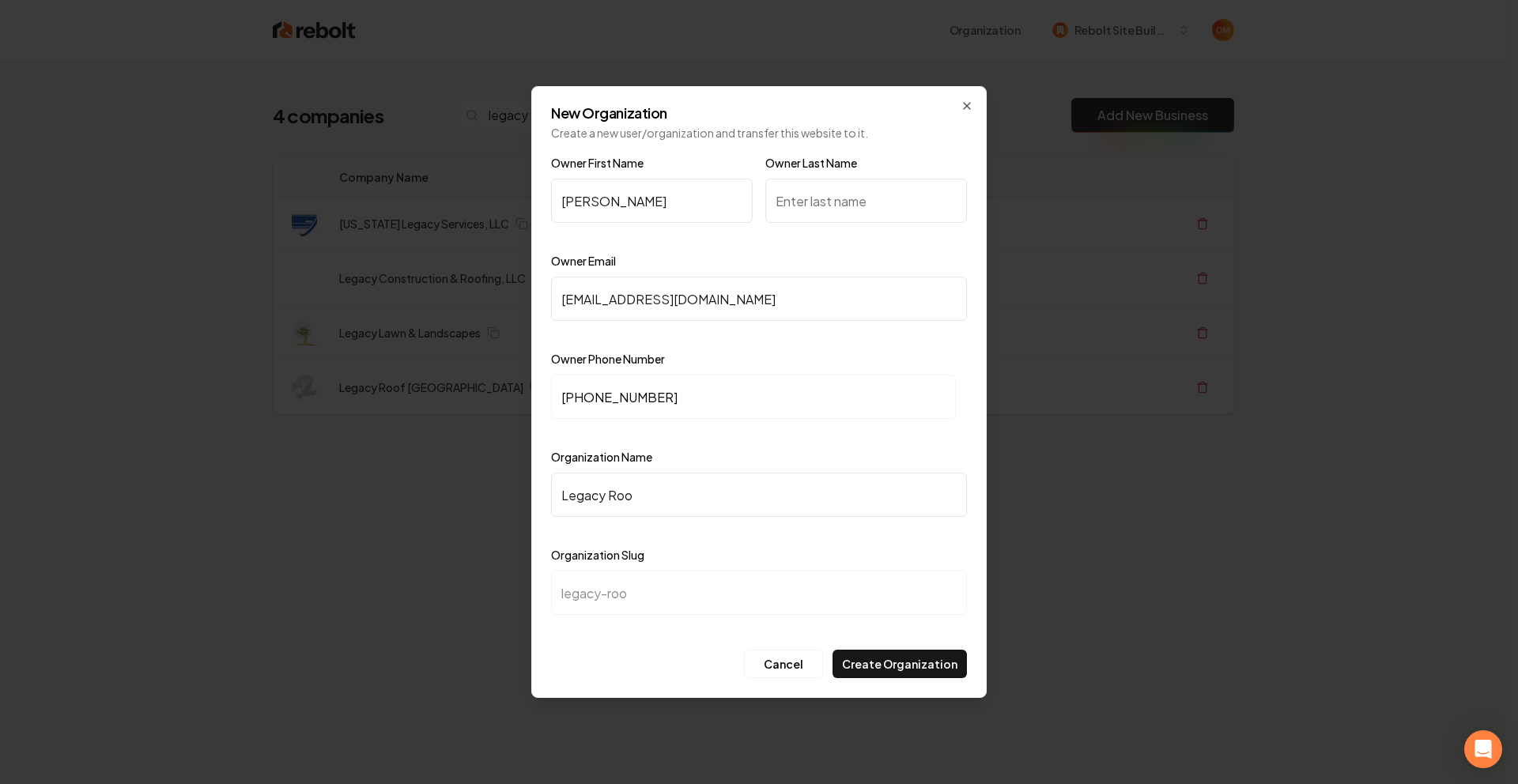
type input "Legacy Roof"
type input "legacy-roof"
type input "Legacy Roof T"
type input "legacy-roof-t"
type input "Legacy Roof TX"
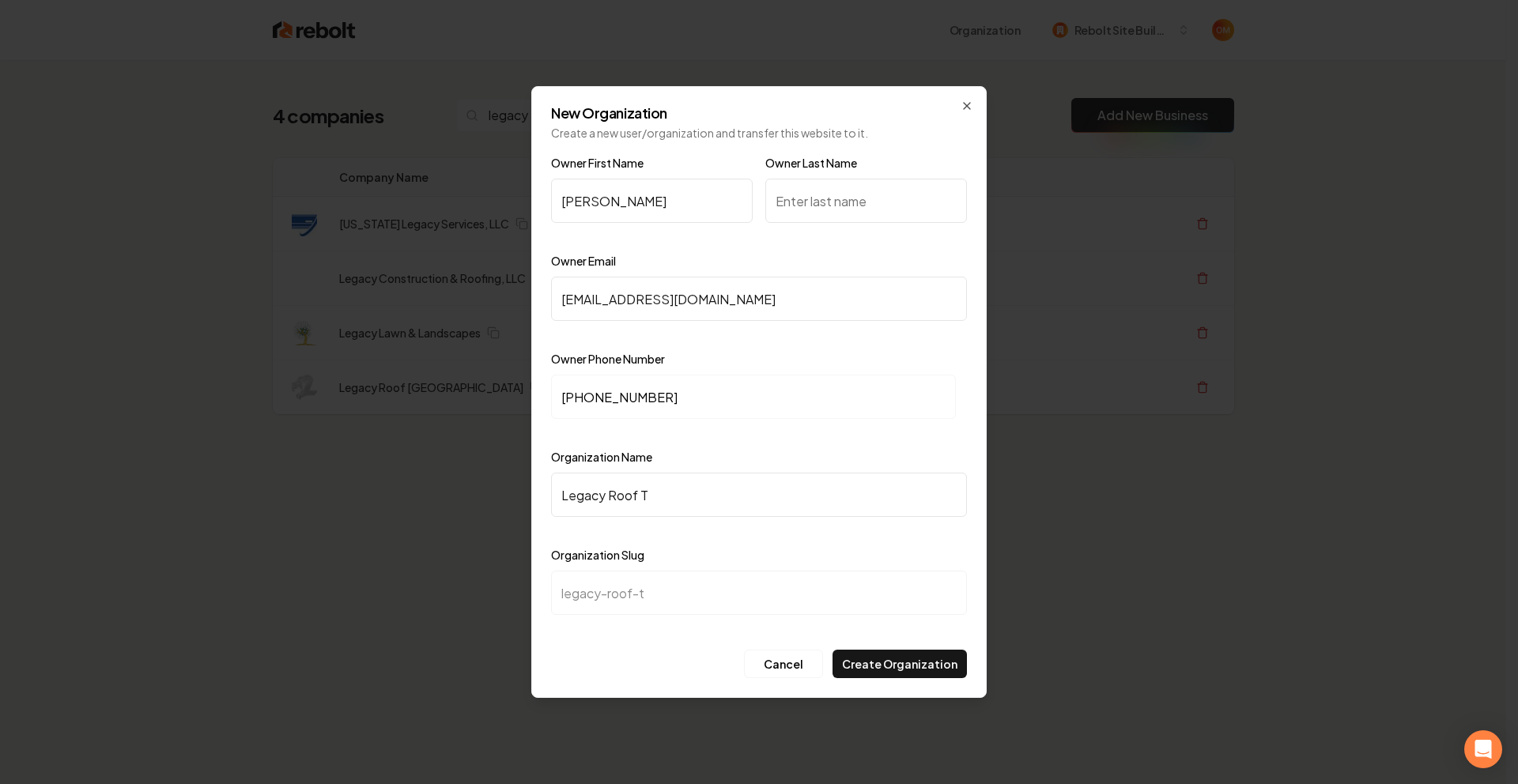
type input "legacy-roof-tx"
type input "Legacy Roof TX"
click at [801, 204] on input "Owner Last Name" at bounding box center [865, 200] width 201 height 44
type input "Legacy"
click at [917, 668] on button "Create Organization" at bounding box center [899, 664] width 134 height 28
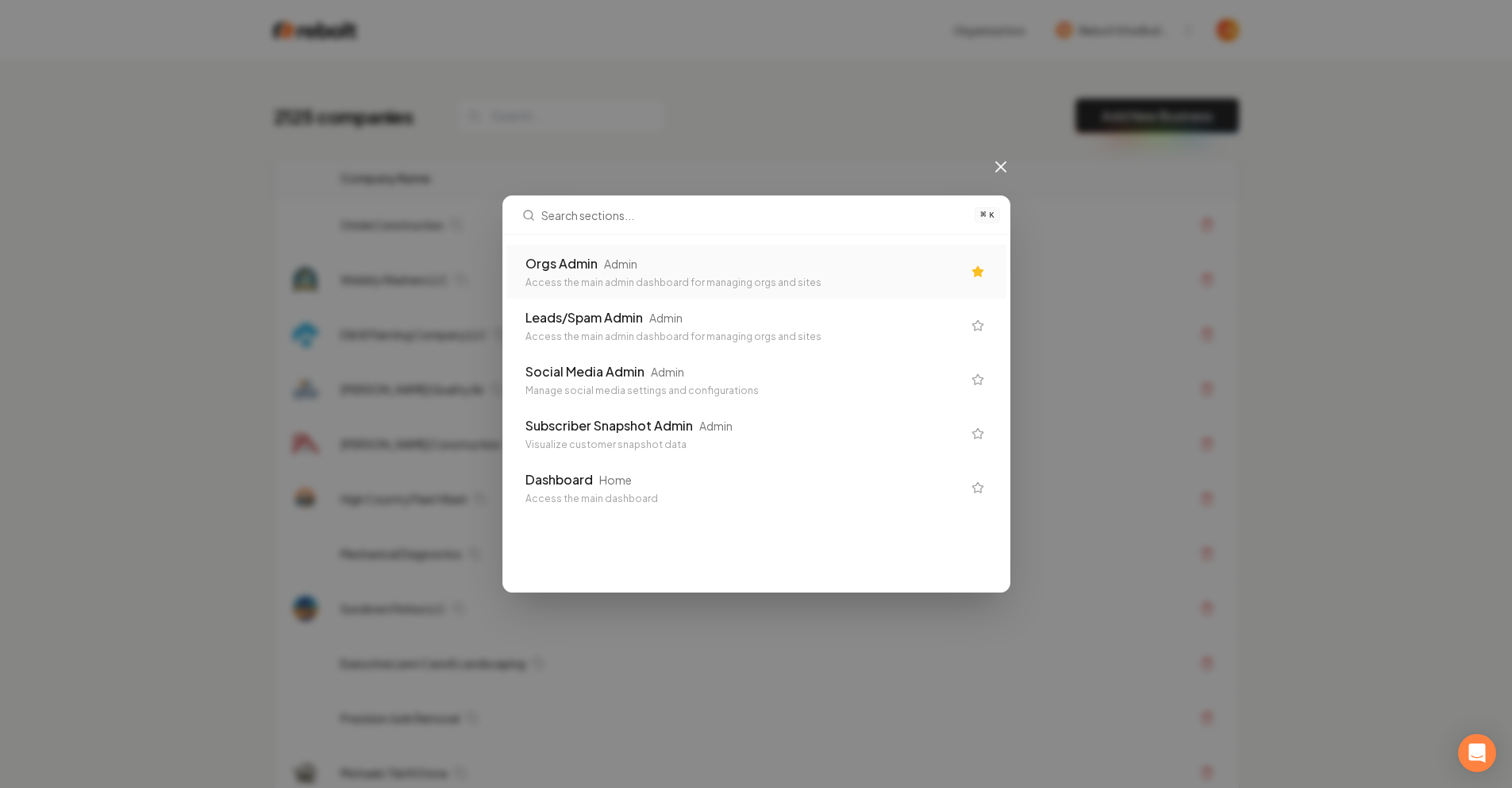
click at [723, 264] on div "Orgs Admin Admin" at bounding box center [744, 263] width 437 height 19
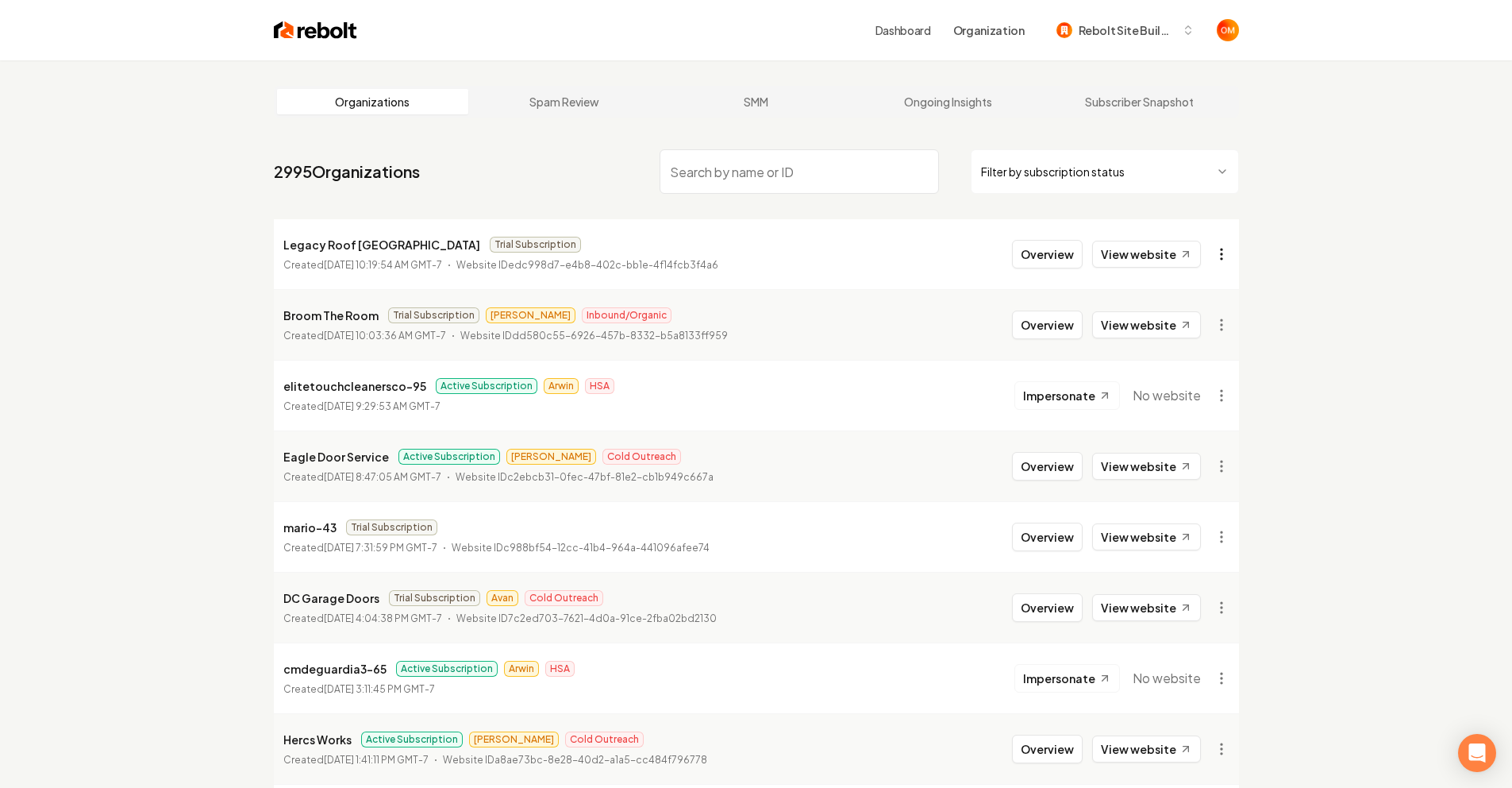
click at [1225, 258] on html "Dashboard Organization Rebolt Site Builder Organizations Spam Review SMM Ongoin…" at bounding box center [756, 394] width 1512 height 788
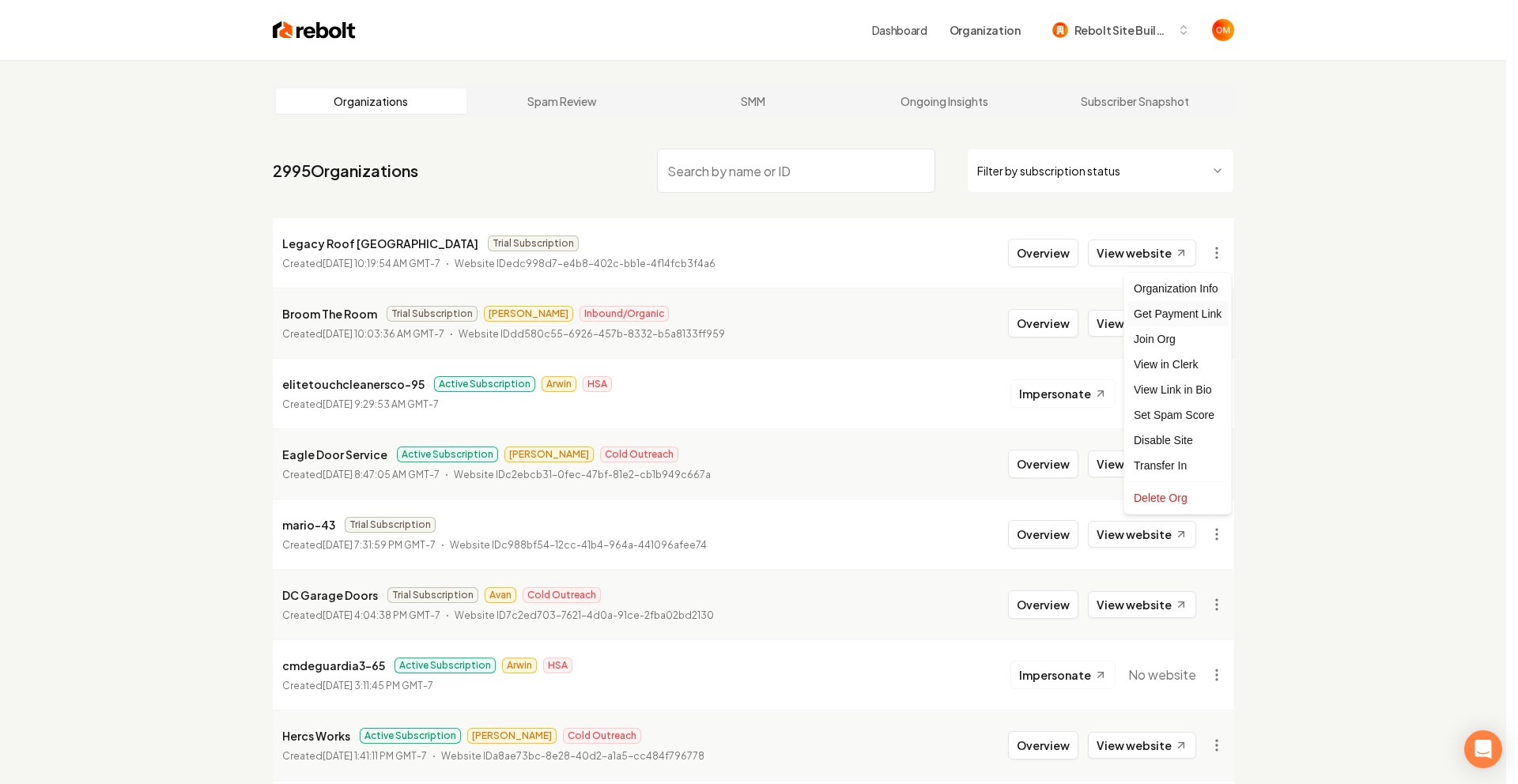
click at [1190, 307] on div "Get Payment Link" at bounding box center [1178, 313] width 100 height 25
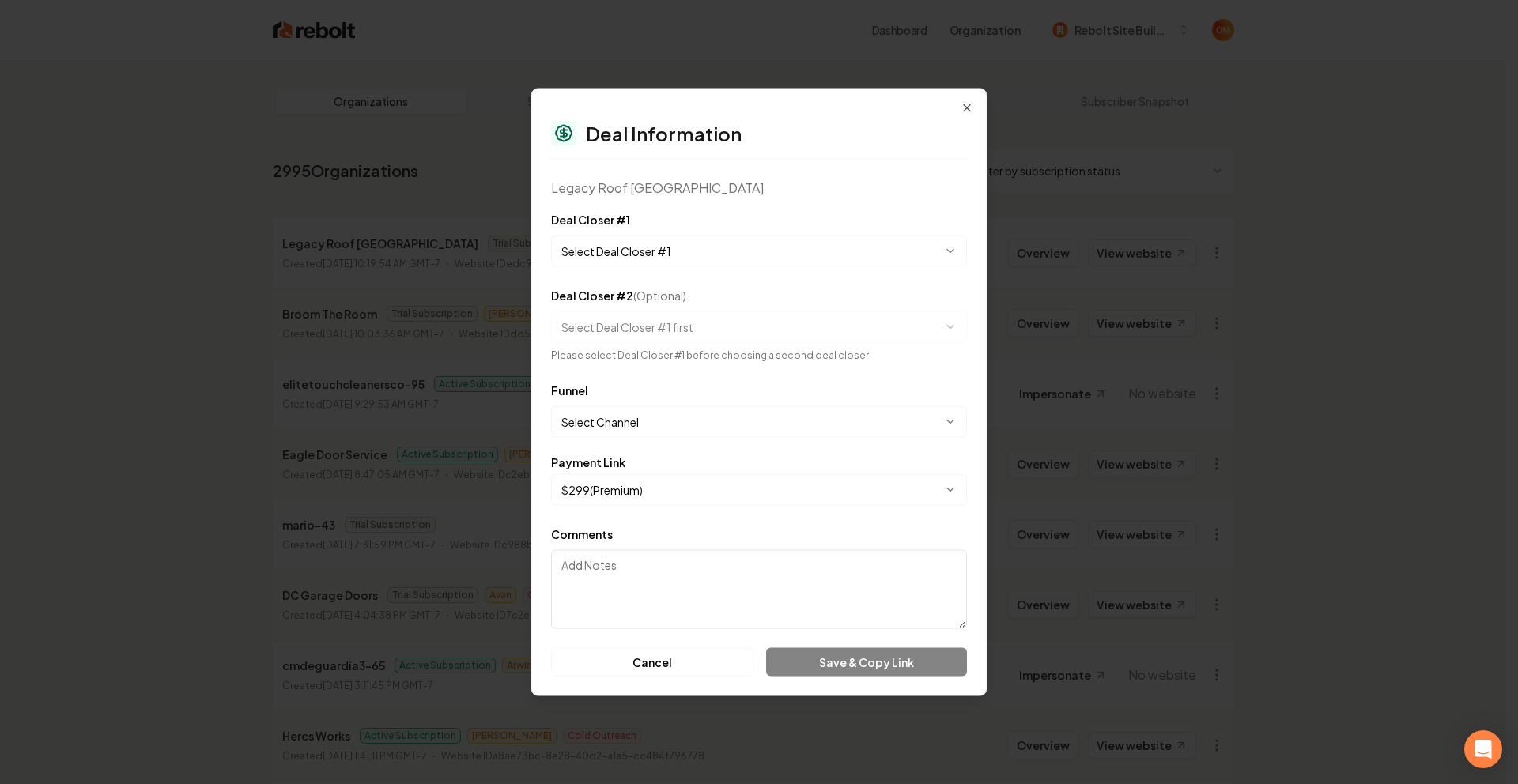
click at [659, 223] on div "**********" at bounding box center [759, 238] width 416 height 57
click at [657, 238] on body "Dashboard Organization Rebolt Site Builder Organizations Spam Review SMM Ongoin…" at bounding box center [753, 392] width 1506 height 784
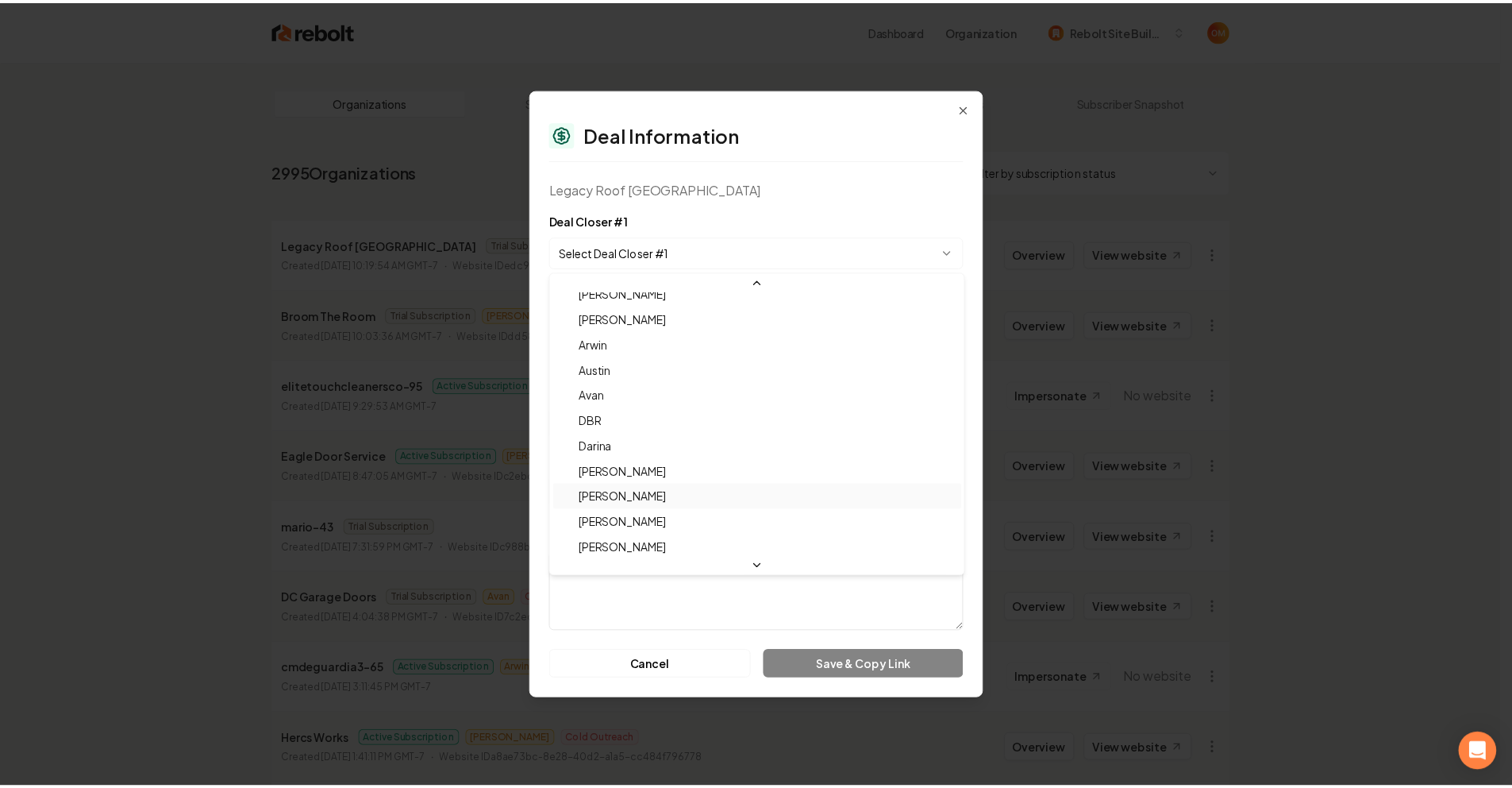
scroll to position [53, 0]
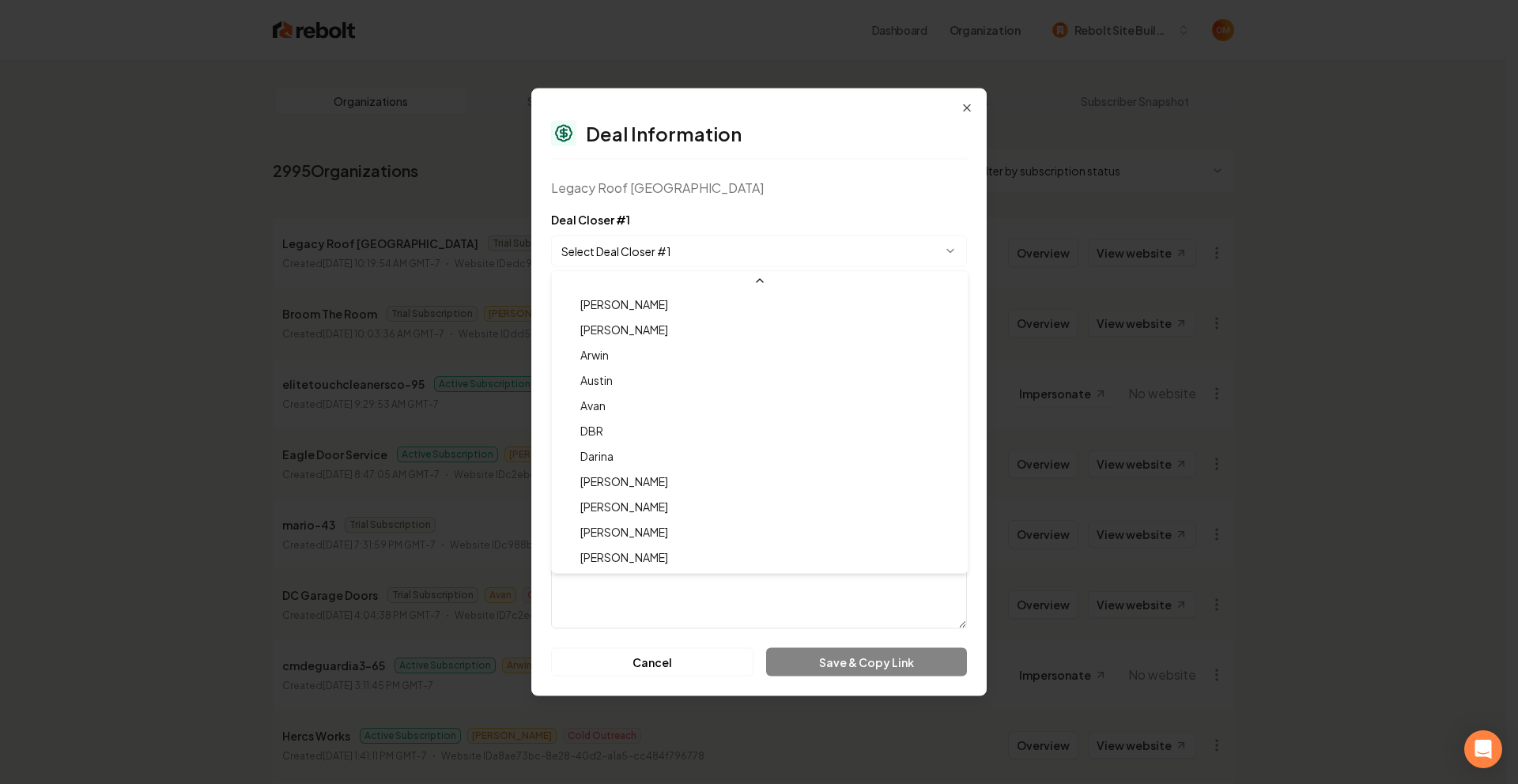
select select "**********"
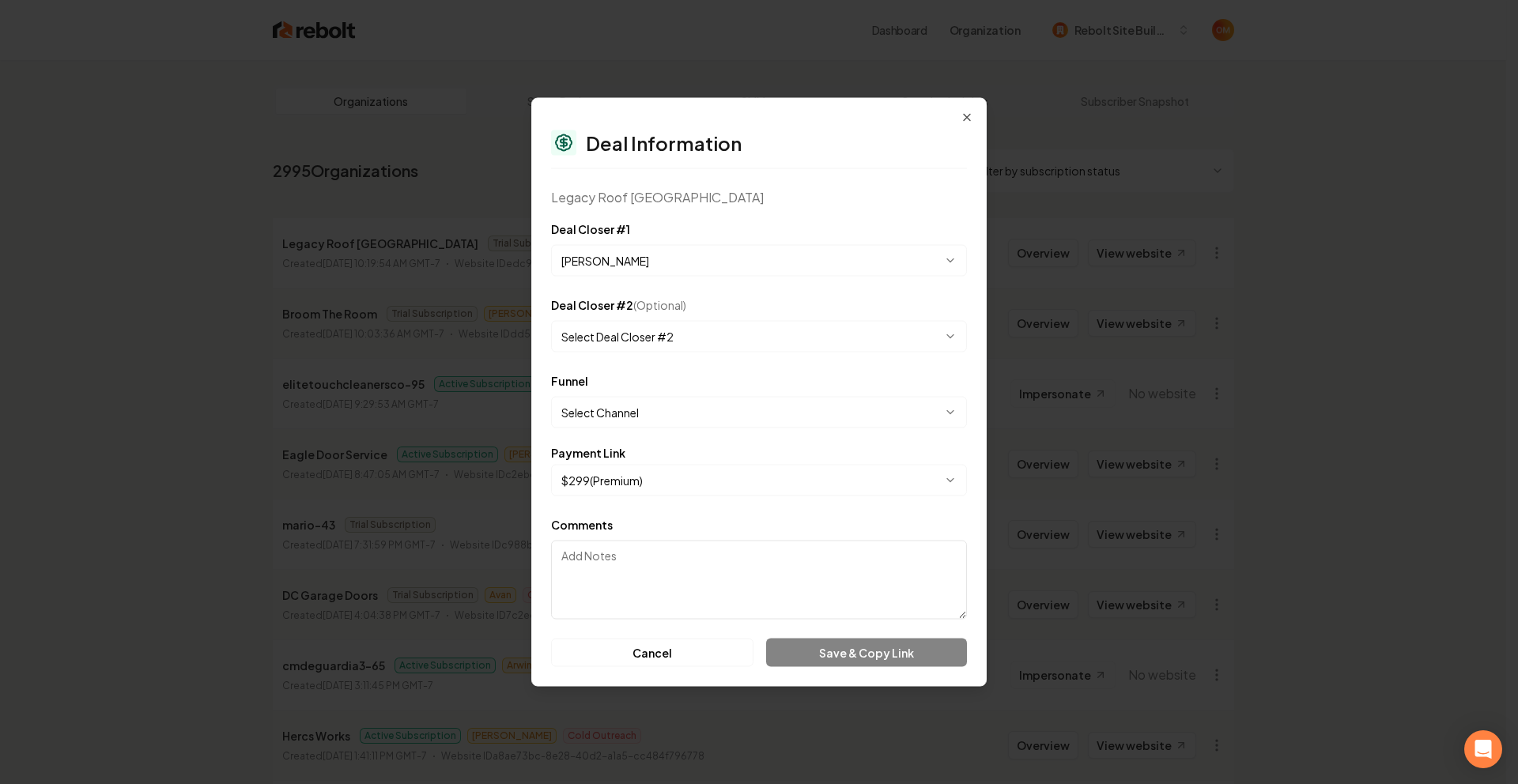
click at [643, 409] on body "Dashboard Organization Rebolt Site Builder Organizations Spam Review SMM Ongoin…" at bounding box center [753, 392] width 1506 height 784
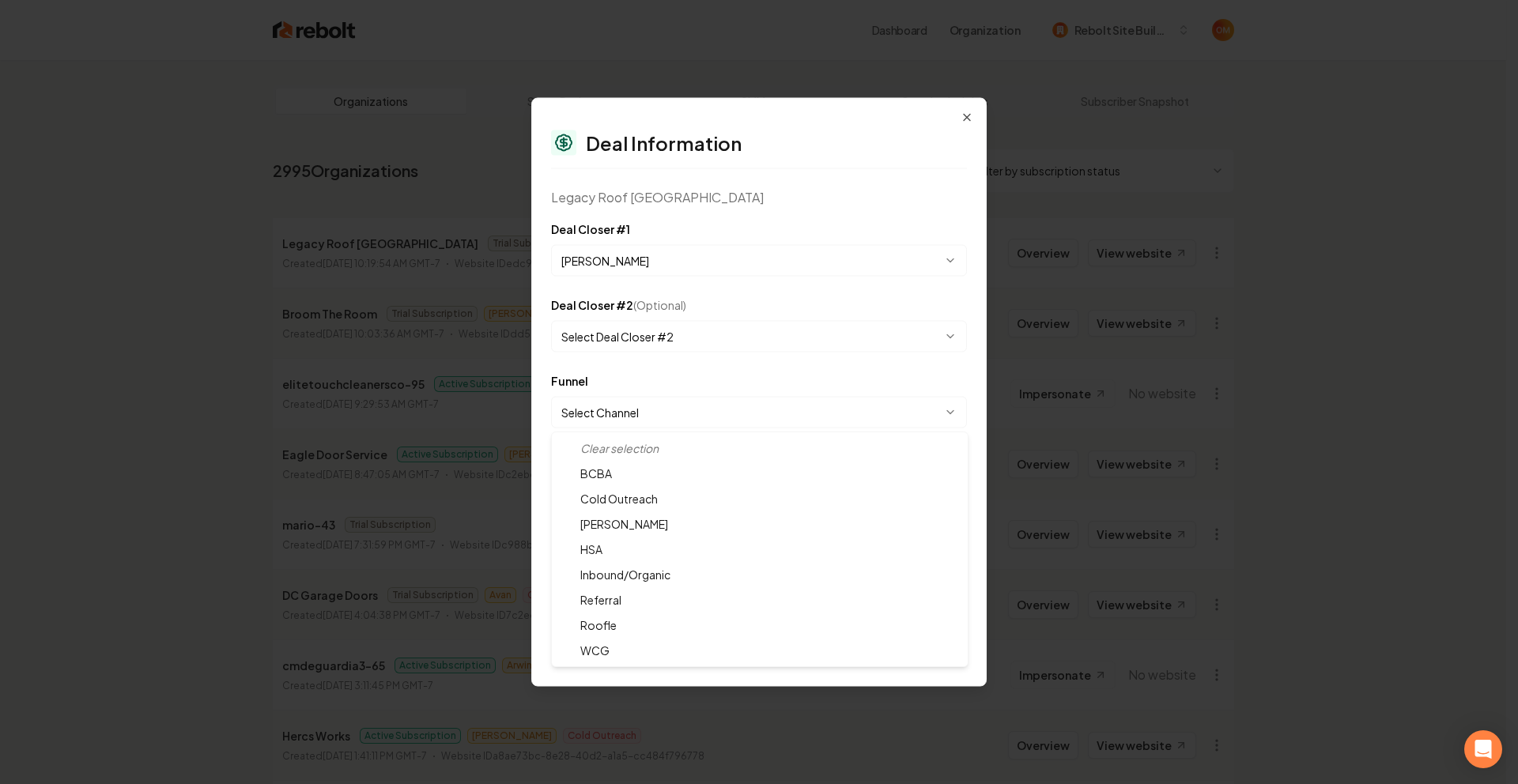
select select "**********"
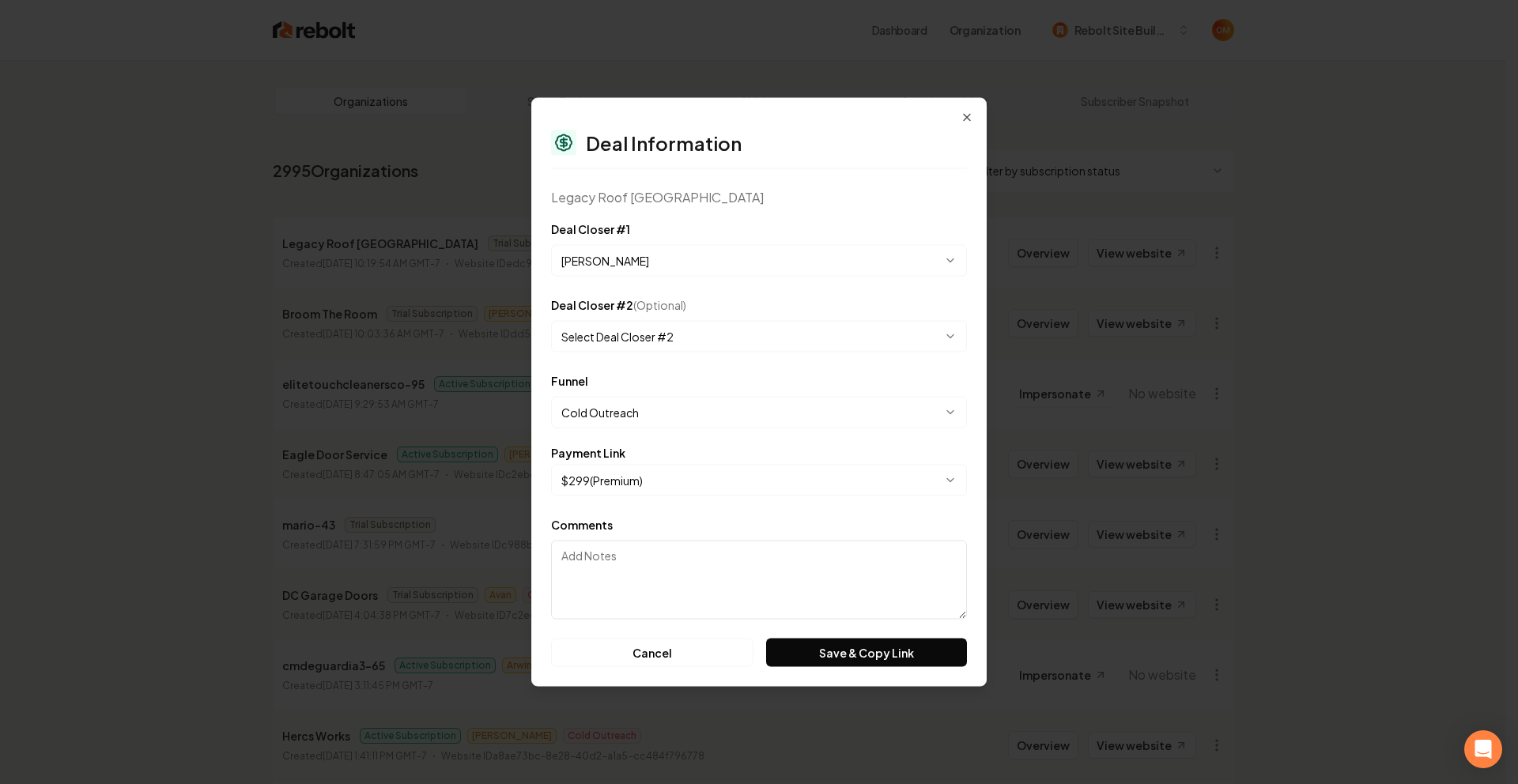
click at [641, 479] on body "Dashboard Organization Rebolt Site Builder Organizations Spam Review SMM Ongoin…" at bounding box center [753, 392] width 1506 height 784
click at [677, 487] on body "Dashboard Organization Rebolt Site Builder Organizations Spam Review SMM Ongoin…" at bounding box center [753, 392] width 1506 height 784
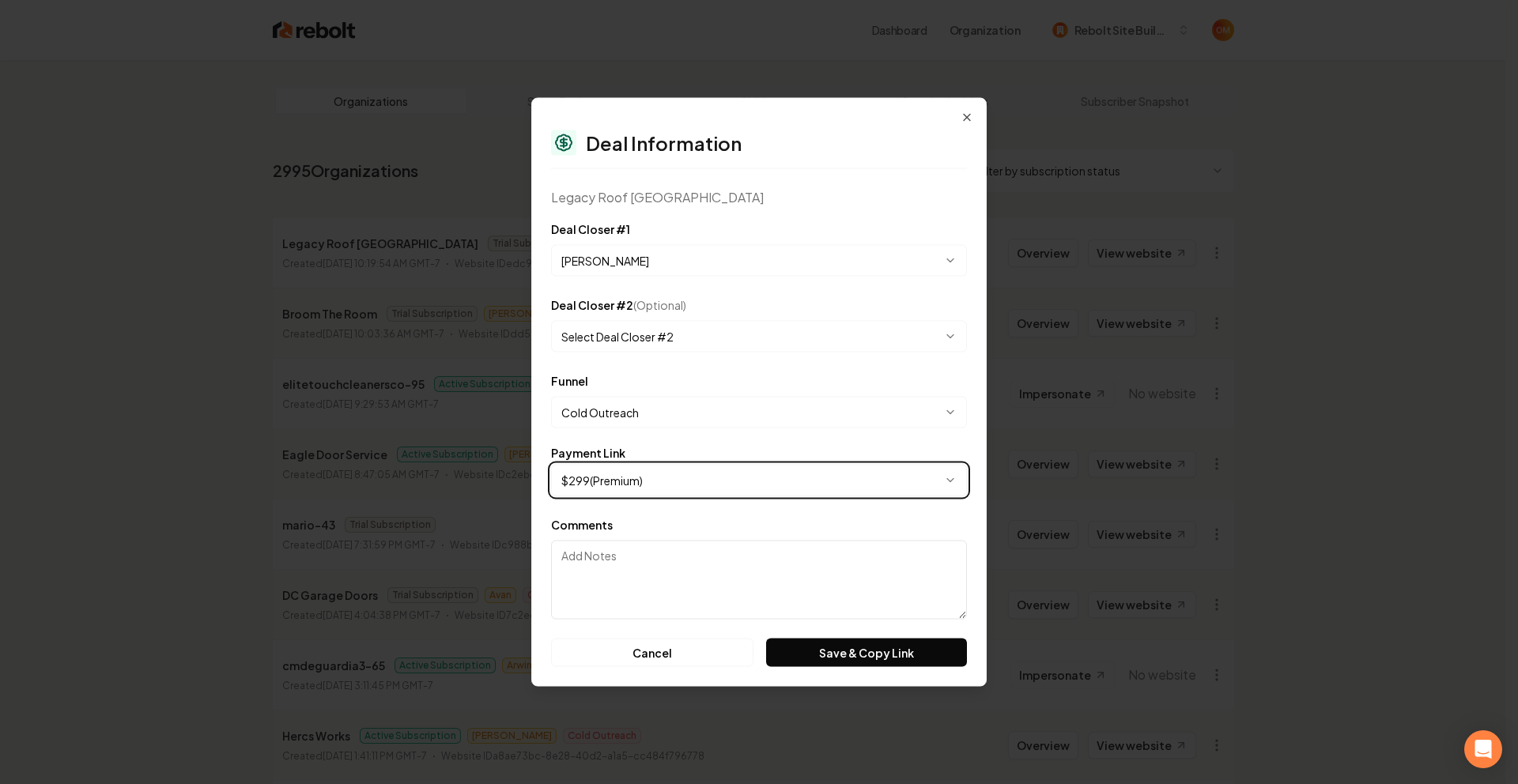
click at [679, 488] on body "Dashboard Organization Rebolt Site Builder Organizations Spam Review SMM Ongoin…" at bounding box center [753, 392] width 1506 height 784
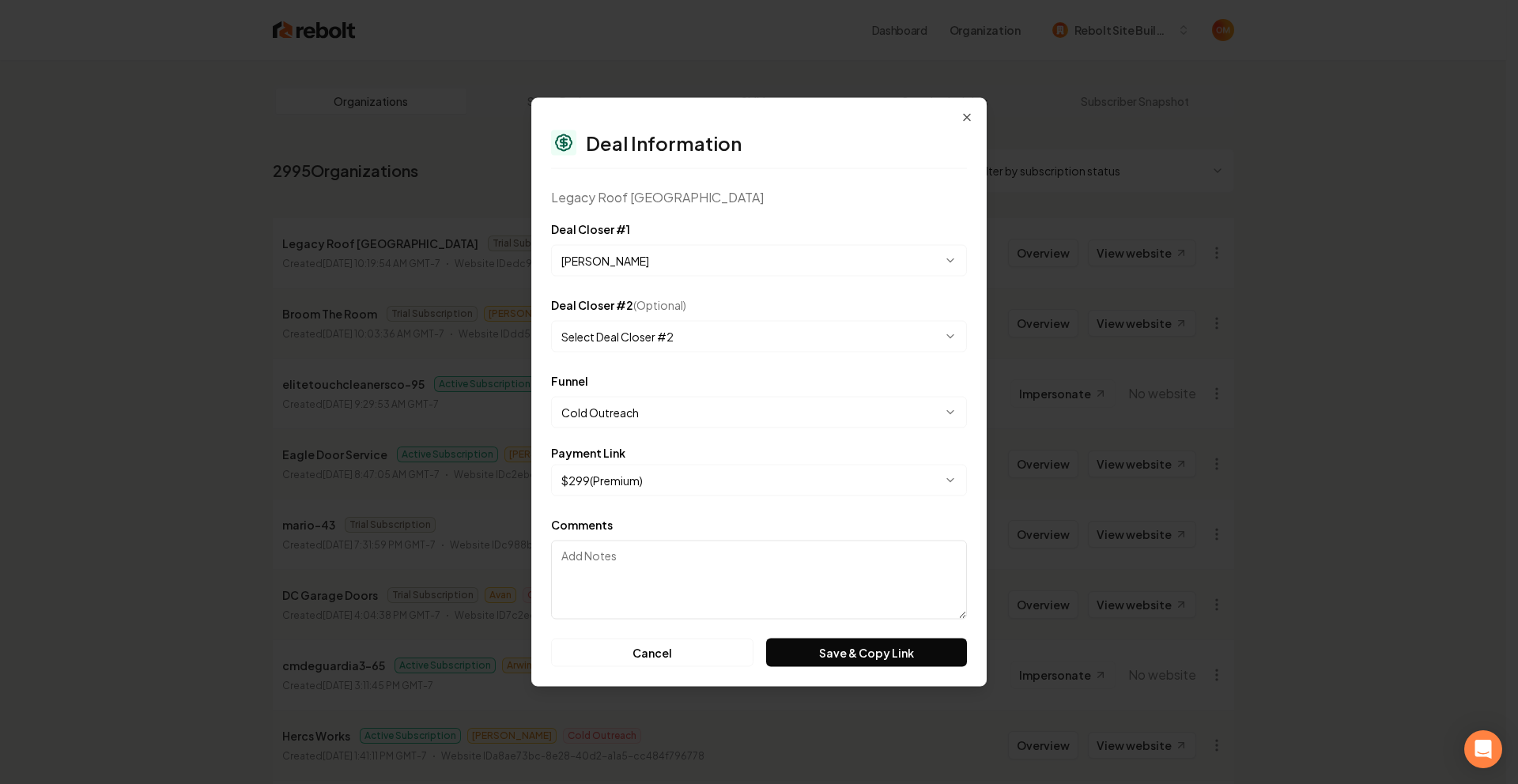
drag, startPoint x: 680, startPoint y: 451, endPoint x: 696, endPoint y: 469, distance: 24.1
click at [680, 451] on div "Payment Link" at bounding box center [759, 453] width 416 height 11
click at [873, 654] on button "Save & Copy Link" at bounding box center [866, 652] width 201 height 28
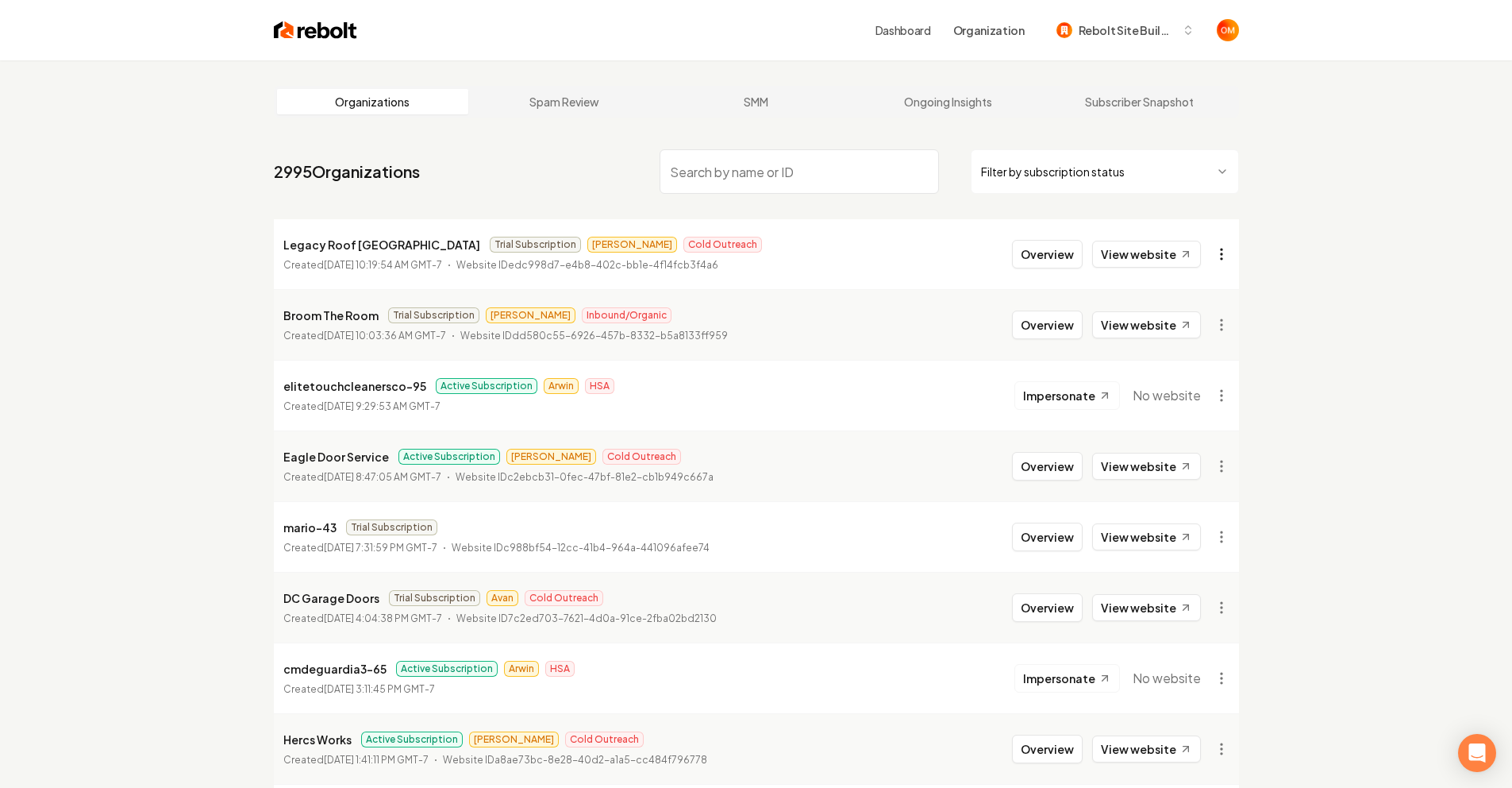
click at [1223, 256] on html "Dashboard Organization Rebolt Site Builder Organizations Spam Review SMM Ongoin…" at bounding box center [756, 394] width 1512 height 788
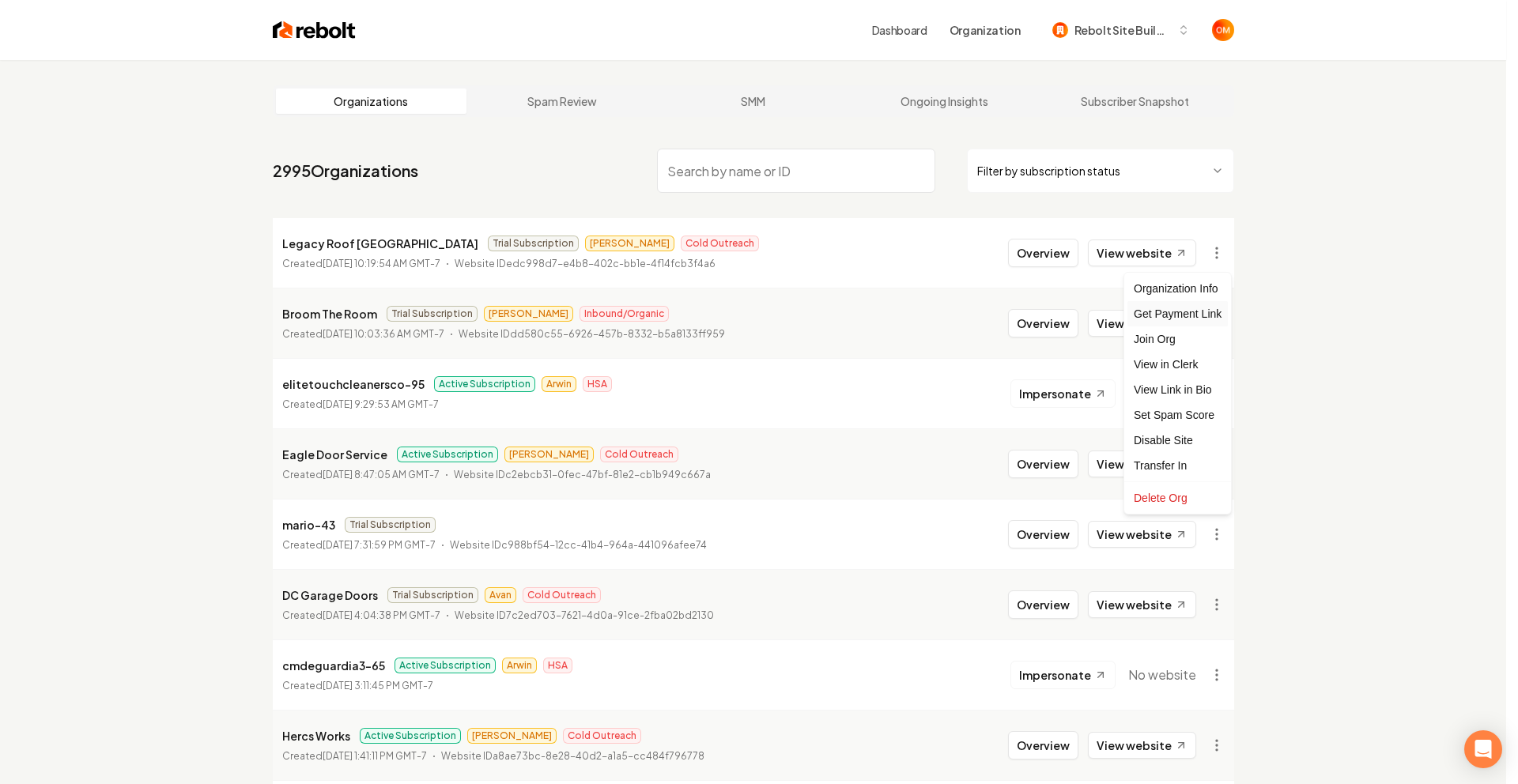
click at [1187, 314] on div "Get Payment Link" at bounding box center [1178, 313] width 100 height 25
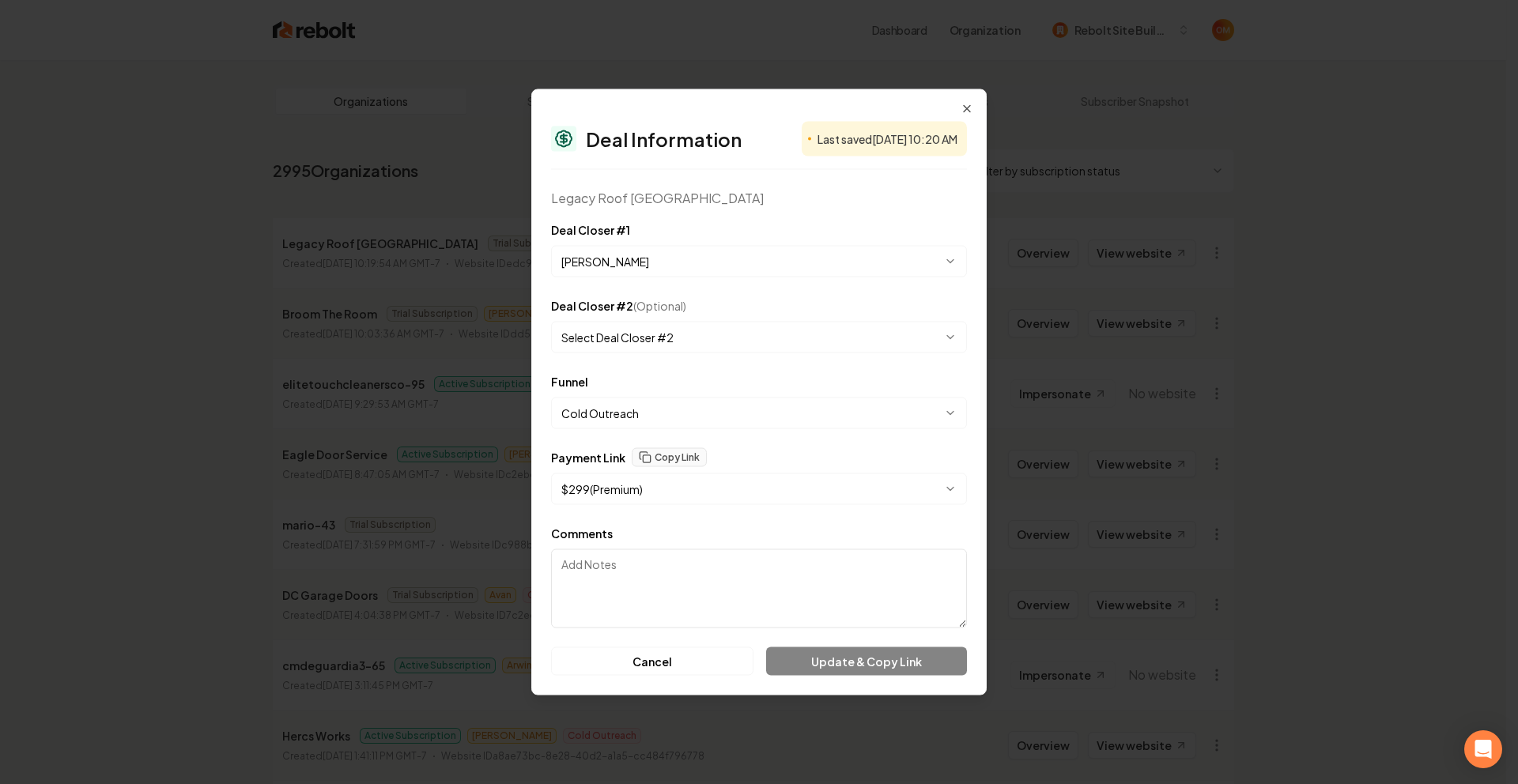
click at [628, 410] on body "Dashboard Organization Rebolt Site Builder Organizations Spam Review SMM Ongoin…" at bounding box center [753, 392] width 1506 height 784
click at [628, 487] on body "Dashboard Organization Rebolt Site Builder Organizations Spam Review SMM Ongoin…" at bounding box center [753, 392] width 1506 height 784
click at [853, 651] on button "Update & Copy Link" at bounding box center [866, 661] width 201 height 28
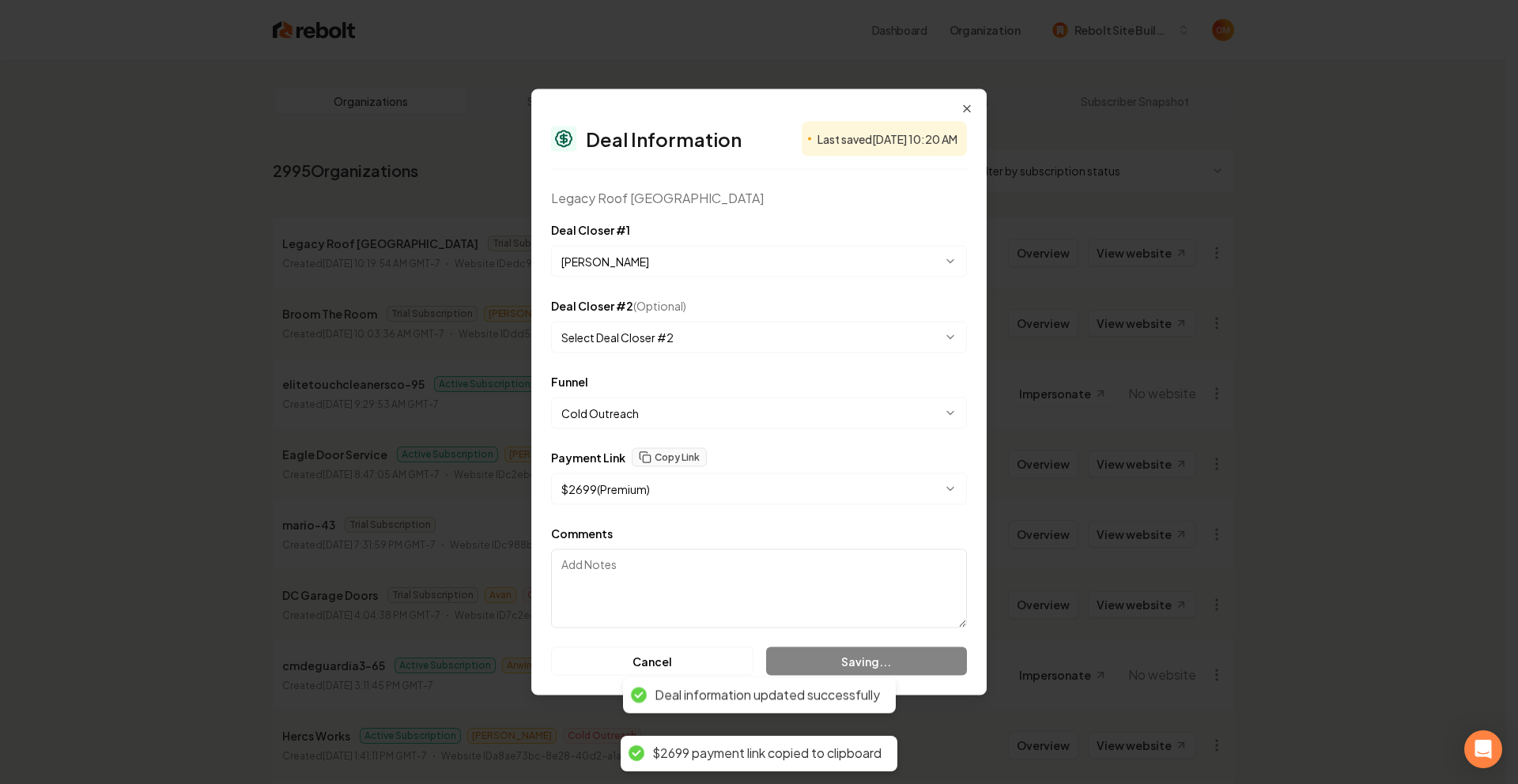
select select "**********"
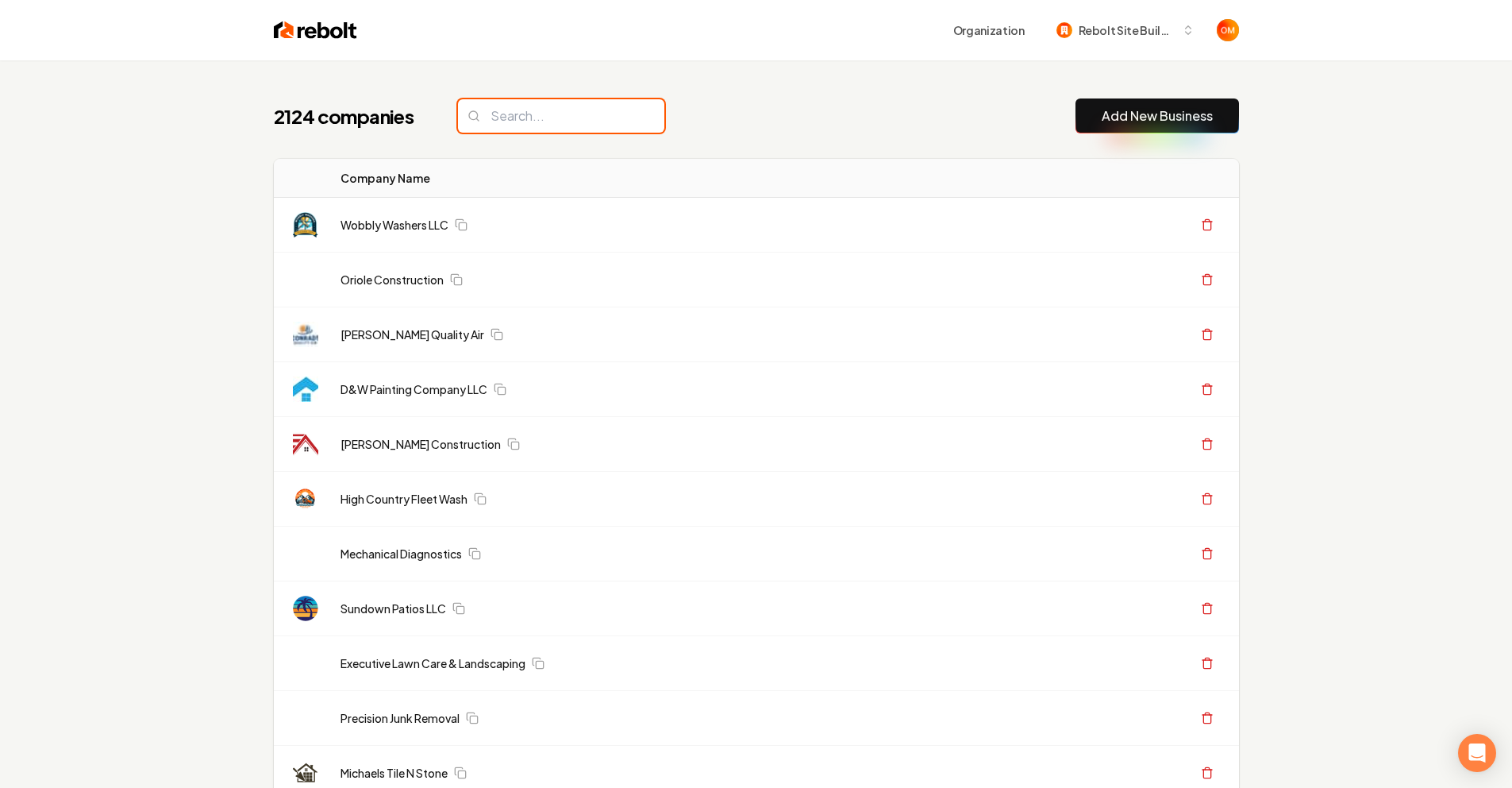
click at [525, 110] on input "search" at bounding box center [561, 115] width 206 height 33
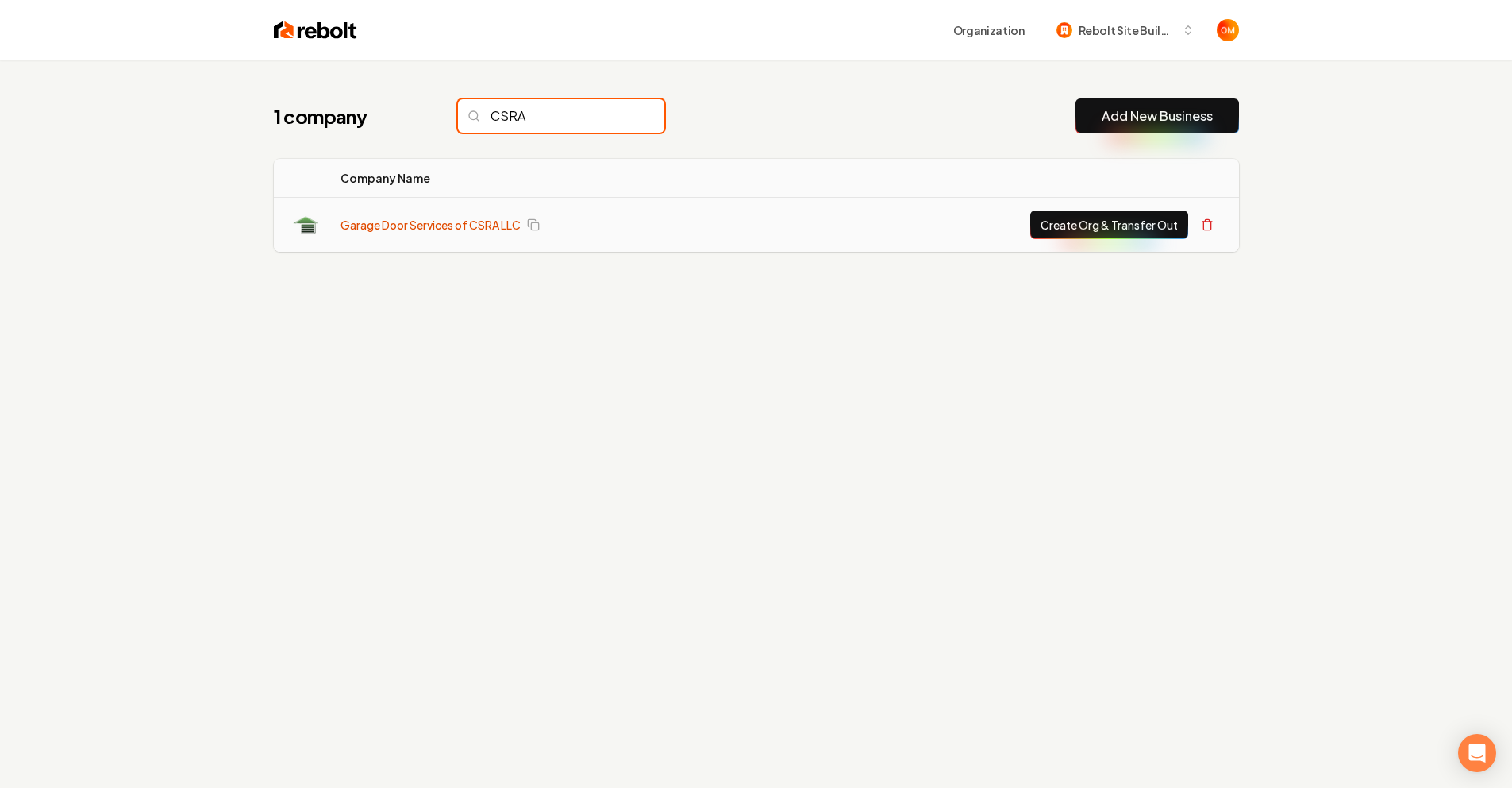
type input "CSRA"
click at [434, 230] on link "Garage Door Services of CSRA LLC" at bounding box center [430, 225] width 180 height 16
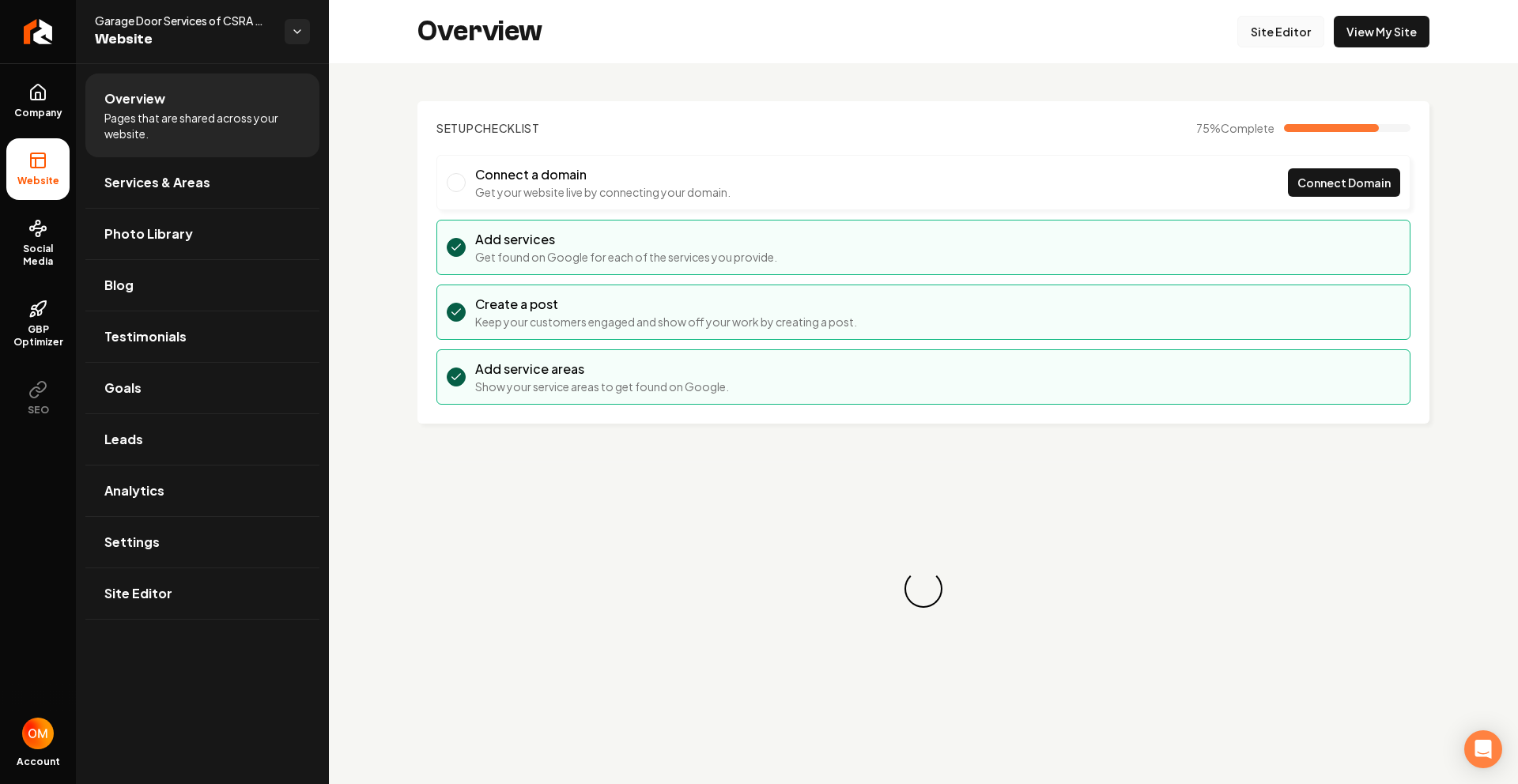
click at [1276, 27] on link "Site Editor" at bounding box center [1281, 32] width 87 height 32
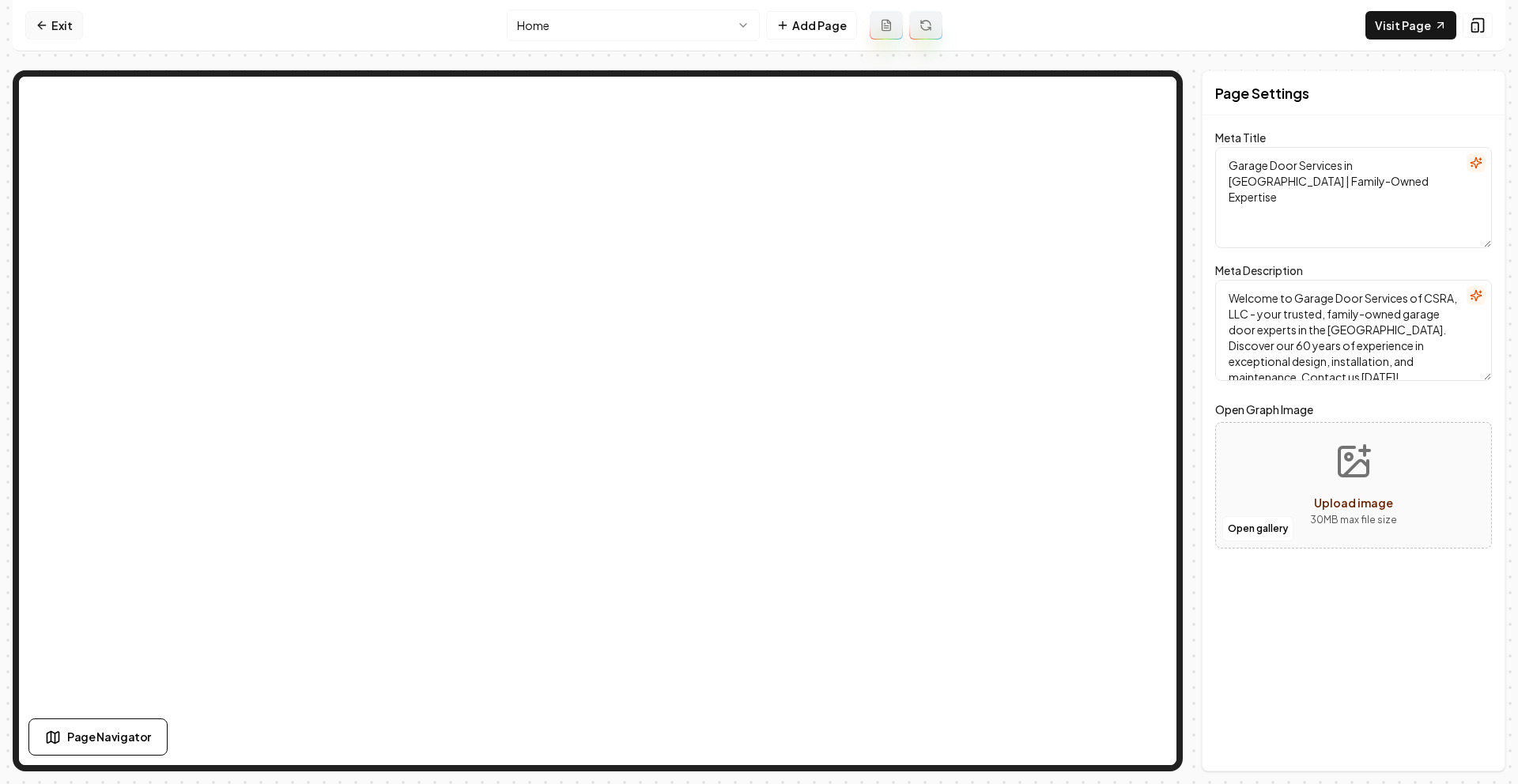
click at [46, 30] on icon at bounding box center [42, 25] width 13 height 13
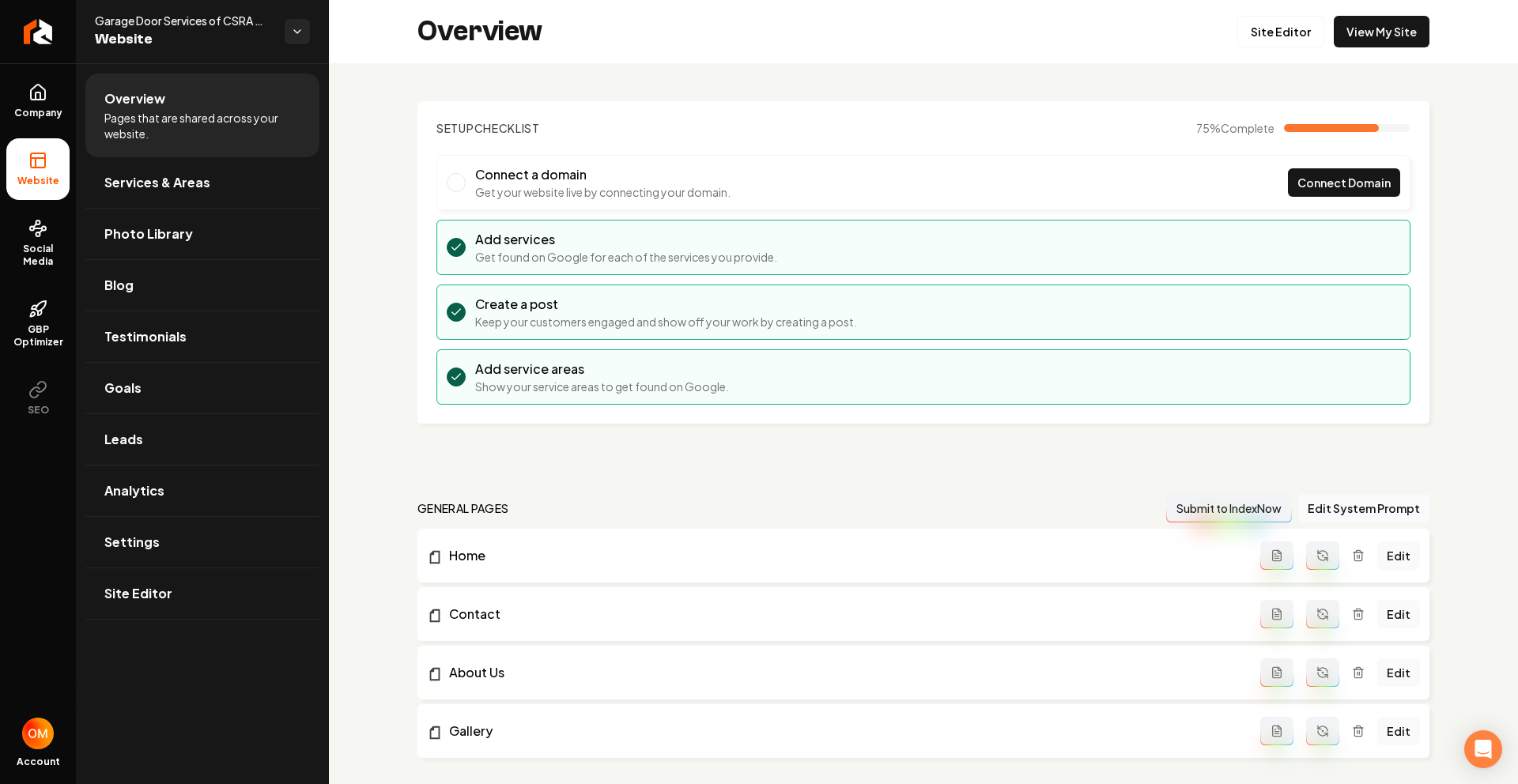
click at [1327, 15] on div "Overview Site Editor View My Site" at bounding box center [924, 32] width 1189 height 63
click at [1355, 28] on link "View My Site" at bounding box center [1381, 32] width 95 height 32
click at [1367, 8] on div "Overview Site Editor View My Site" at bounding box center [924, 32] width 1189 height 63
click at [1366, 21] on link "View My Site" at bounding box center [1381, 32] width 95 height 32
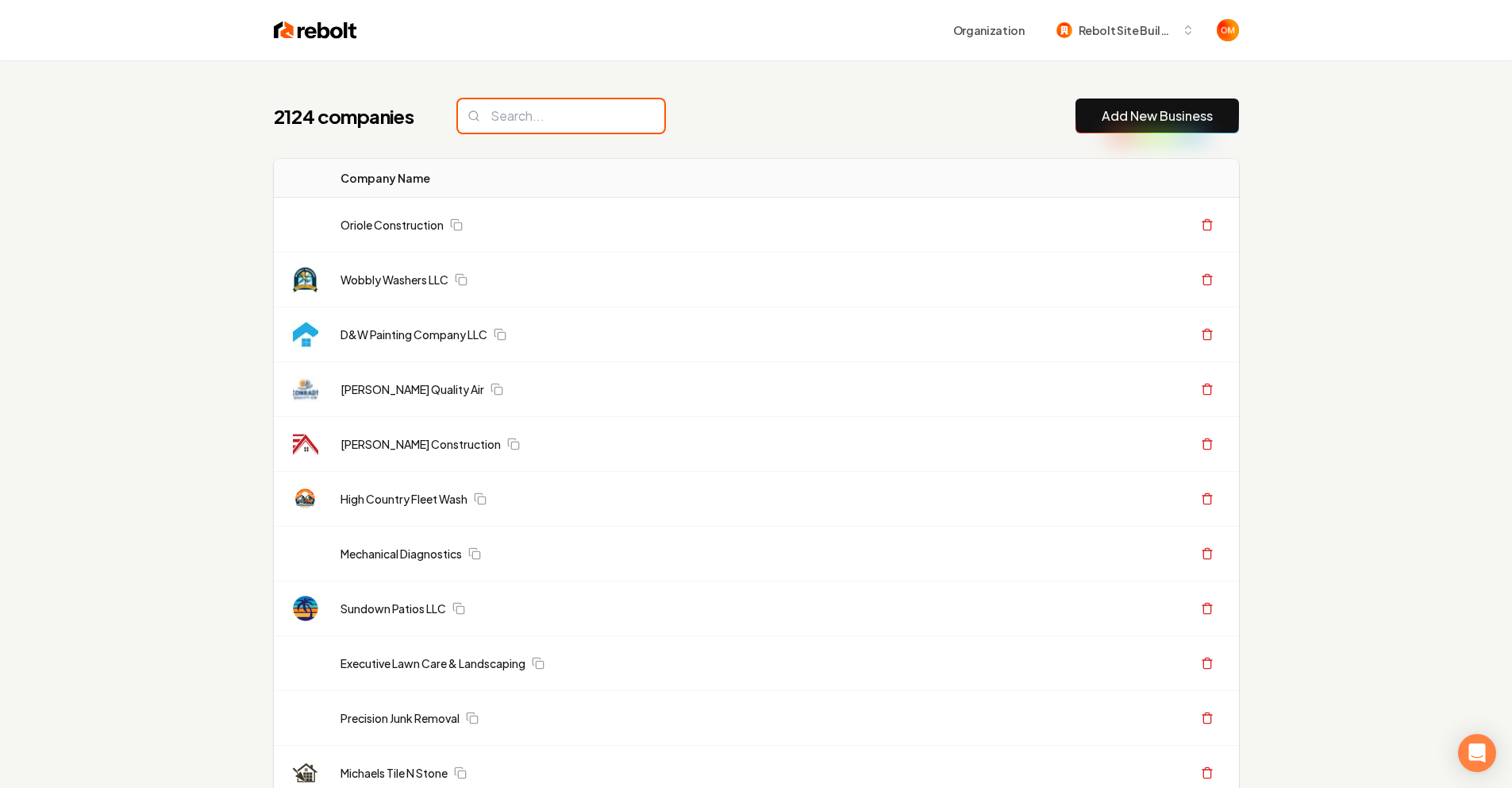
click at [547, 105] on input "search" at bounding box center [561, 115] width 206 height 33
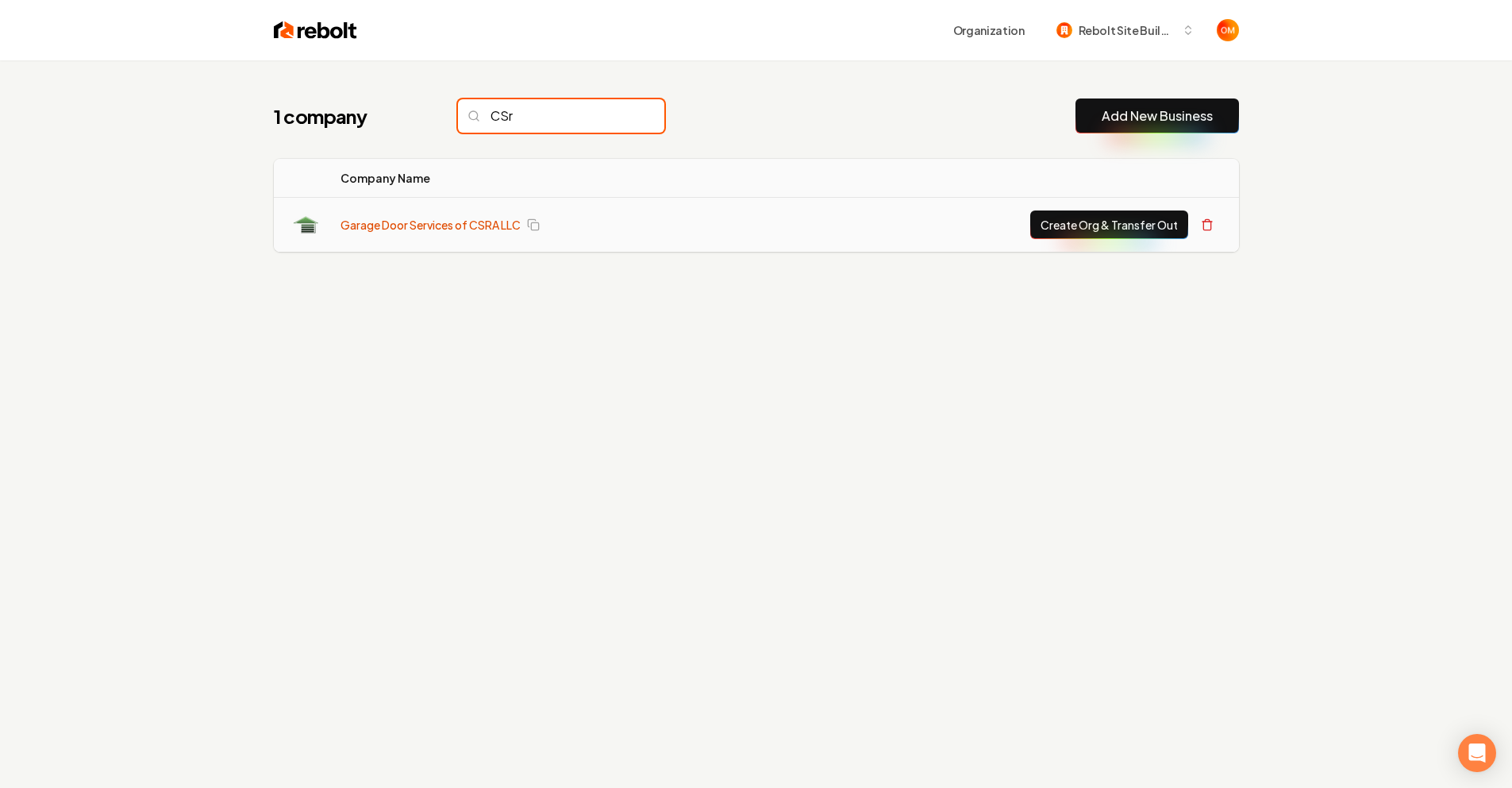
type input "CSr"
click at [451, 223] on link "Garage Door Services of CSRA LLC" at bounding box center [430, 225] width 180 height 16
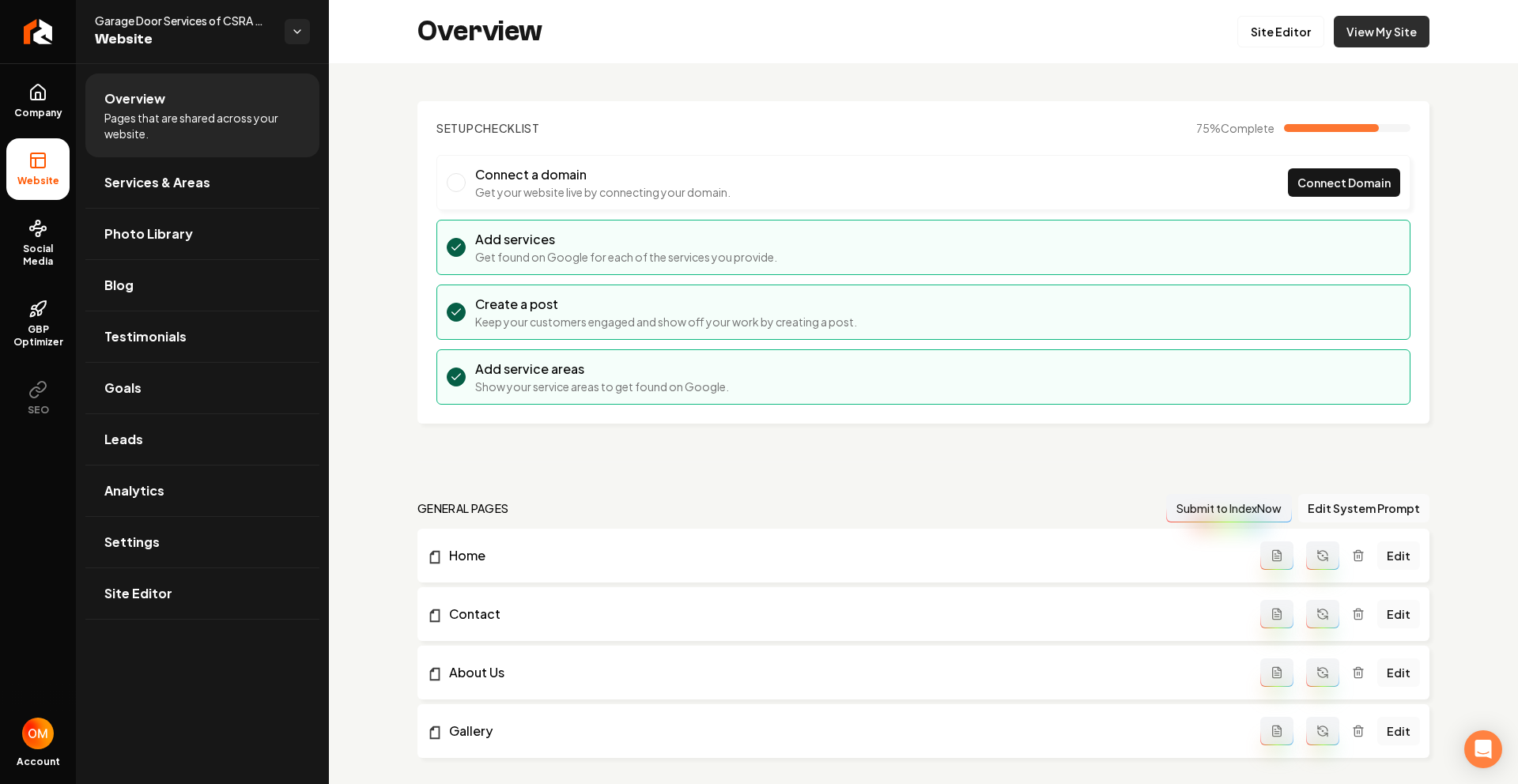
click at [1359, 27] on link "View My Site" at bounding box center [1381, 32] width 95 height 32
